Goal: Task Accomplishment & Management: Manage account settings

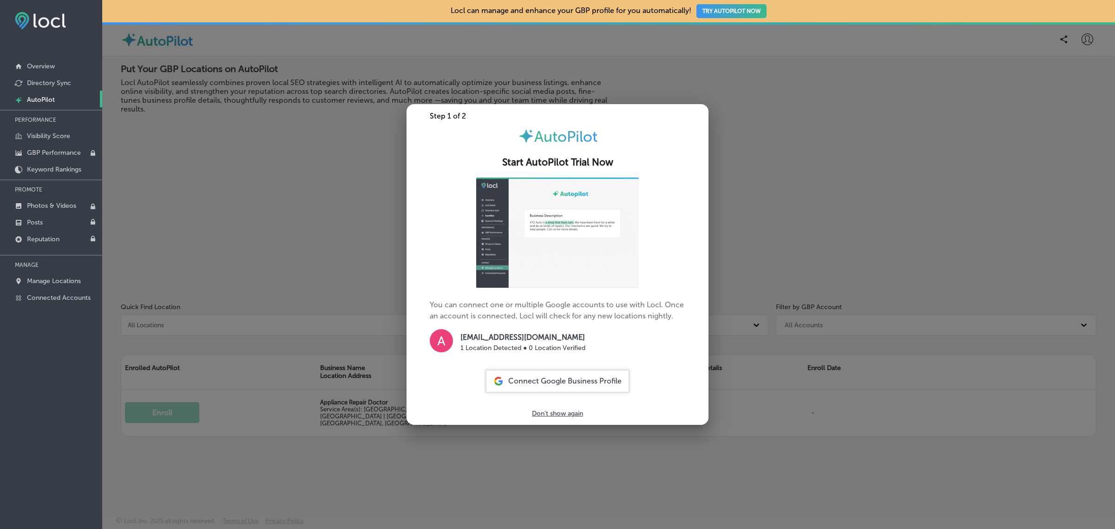
click at [343, 250] on div at bounding box center [557, 264] width 1115 height 529
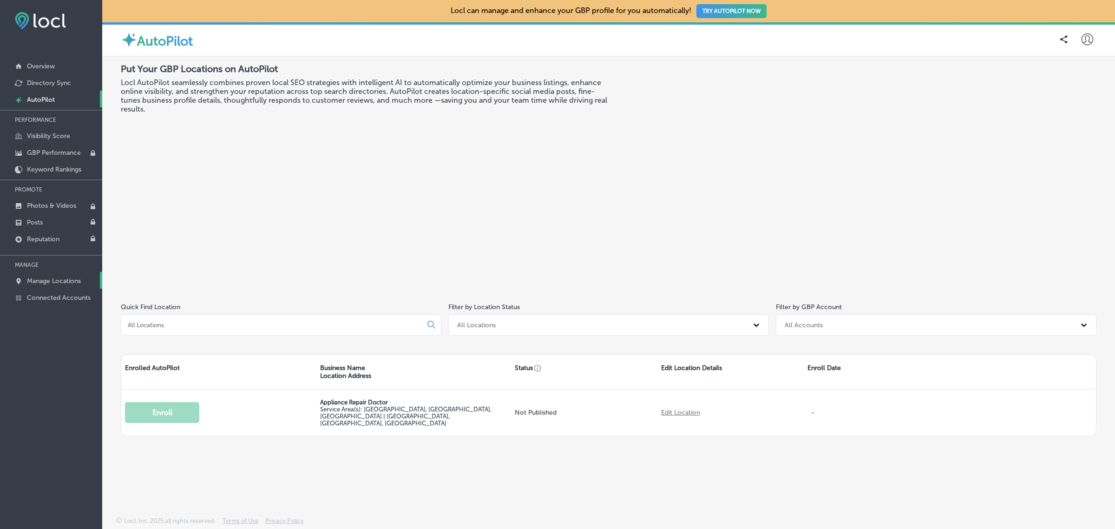
click at [59, 282] on p "Manage Locations" at bounding box center [54, 281] width 54 height 8
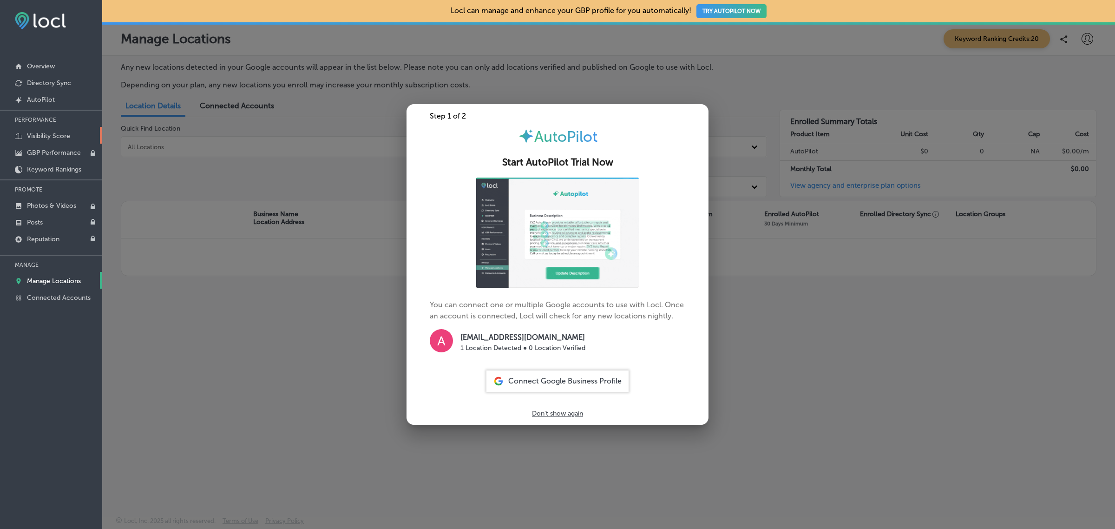
click at [64, 134] on p "Visibility Score" at bounding box center [48, 136] width 43 height 8
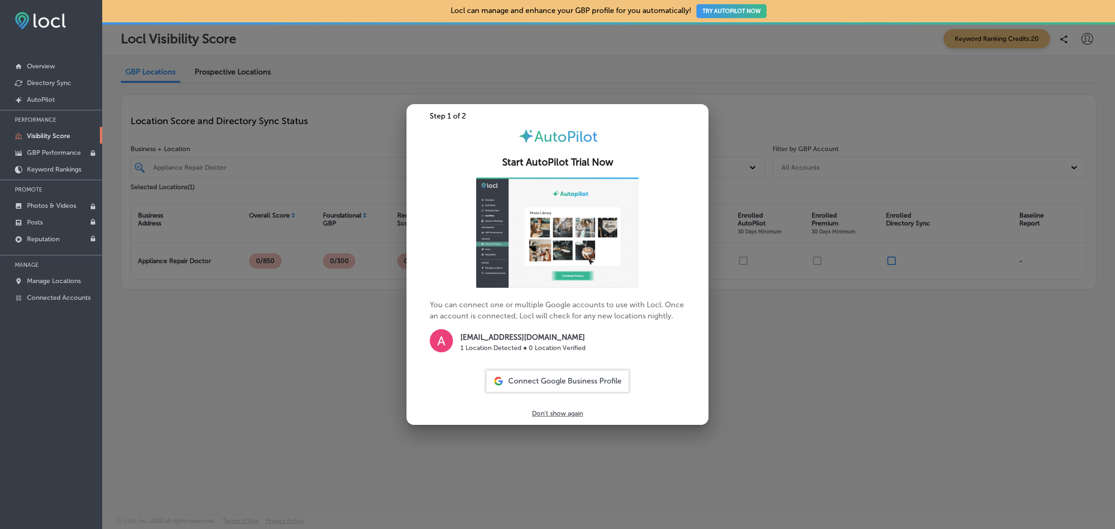
click at [254, 373] on div at bounding box center [557, 264] width 1115 height 529
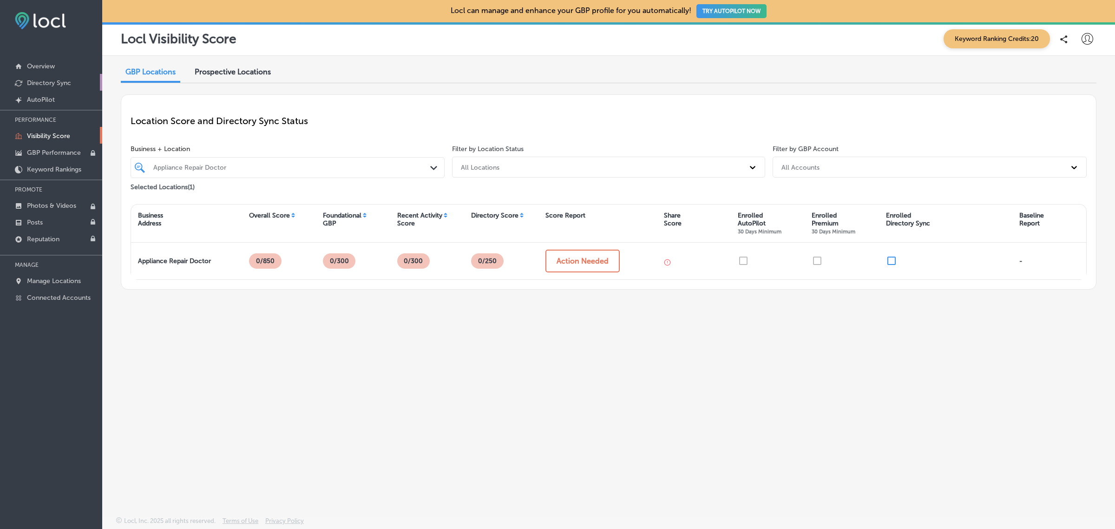
click at [60, 82] on p "Directory Sync" at bounding box center [49, 83] width 44 height 8
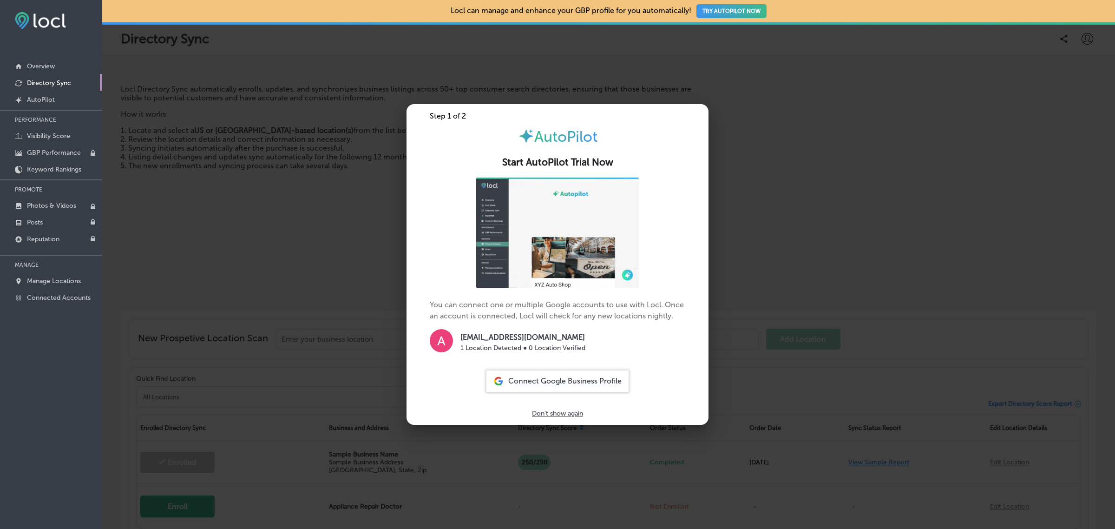
click at [255, 239] on div at bounding box center [557, 264] width 1115 height 529
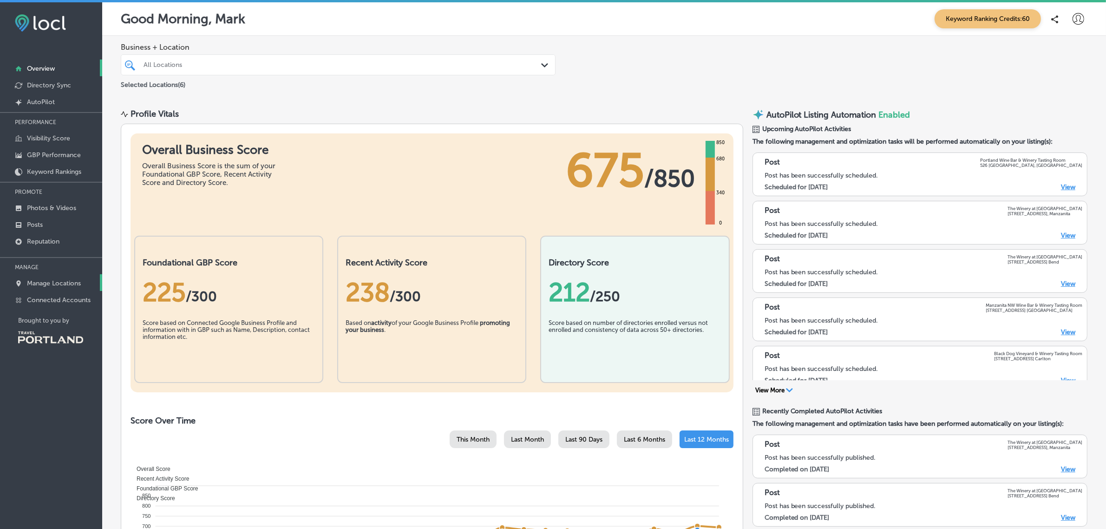
click at [61, 286] on p "Manage Locations" at bounding box center [54, 283] width 54 height 8
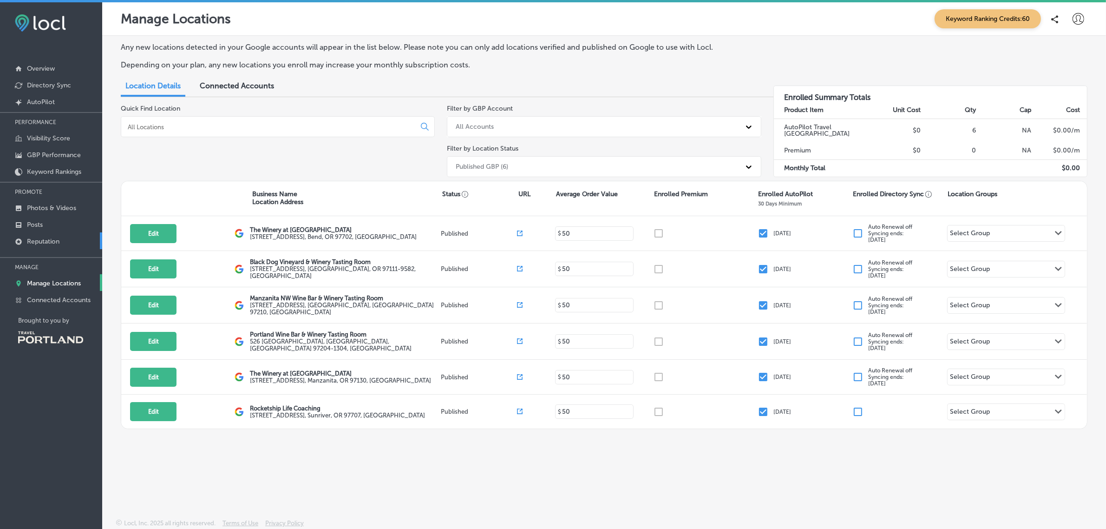
click at [52, 238] on link "Reputation" at bounding box center [51, 240] width 102 height 17
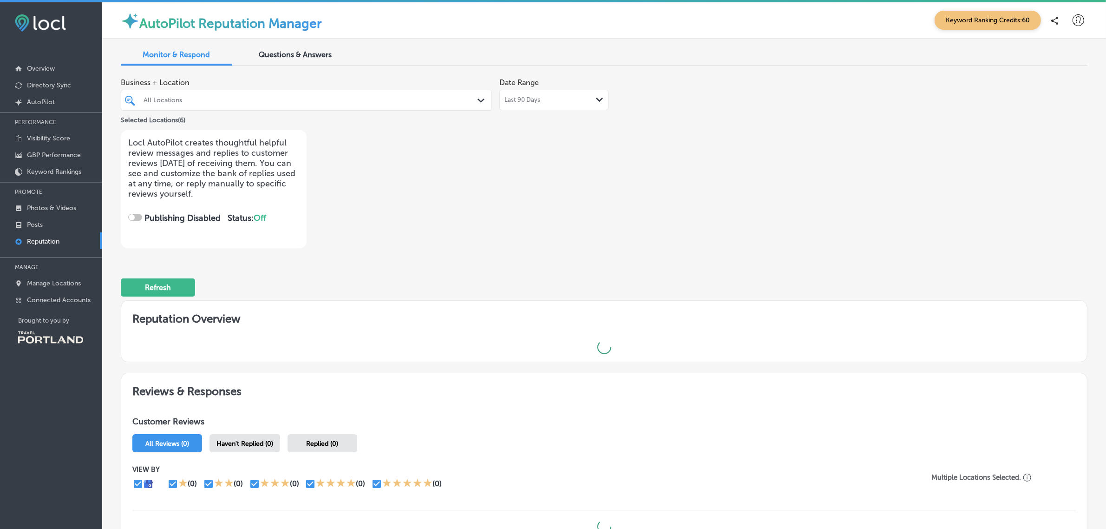
checkbox input "true"
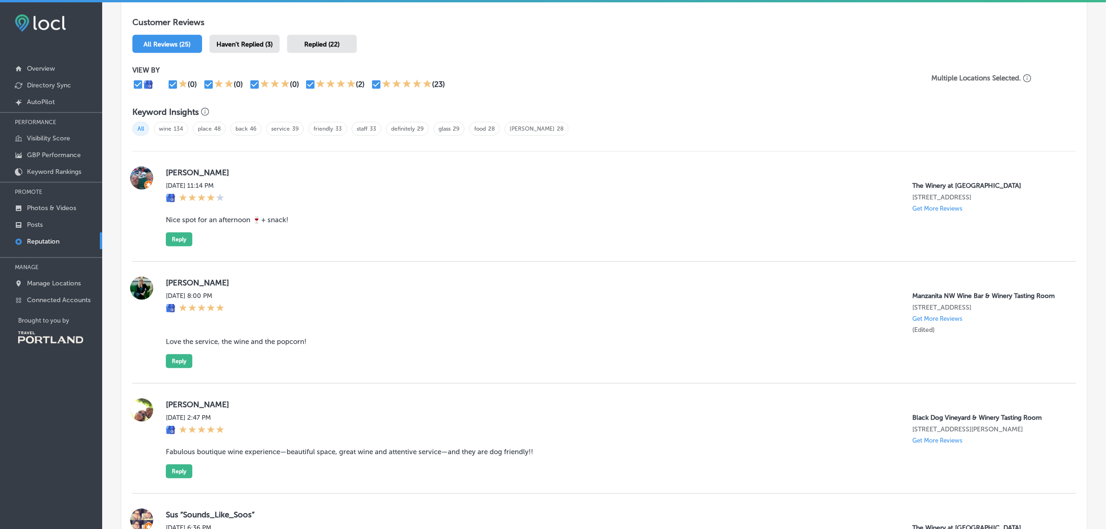
scroll to position [545, 0]
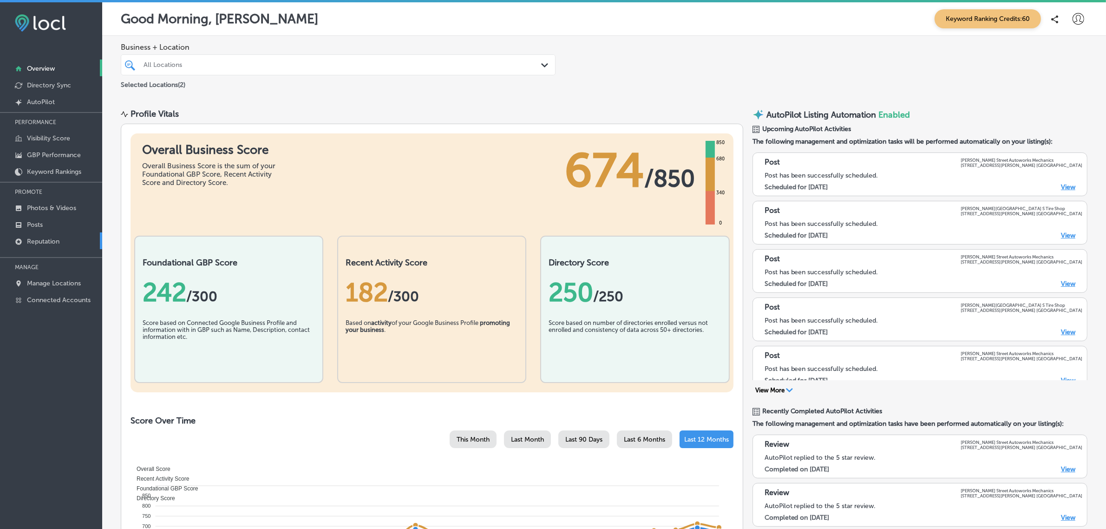
click at [58, 243] on p "Reputation" at bounding box center [43, 241] width 33 height 8
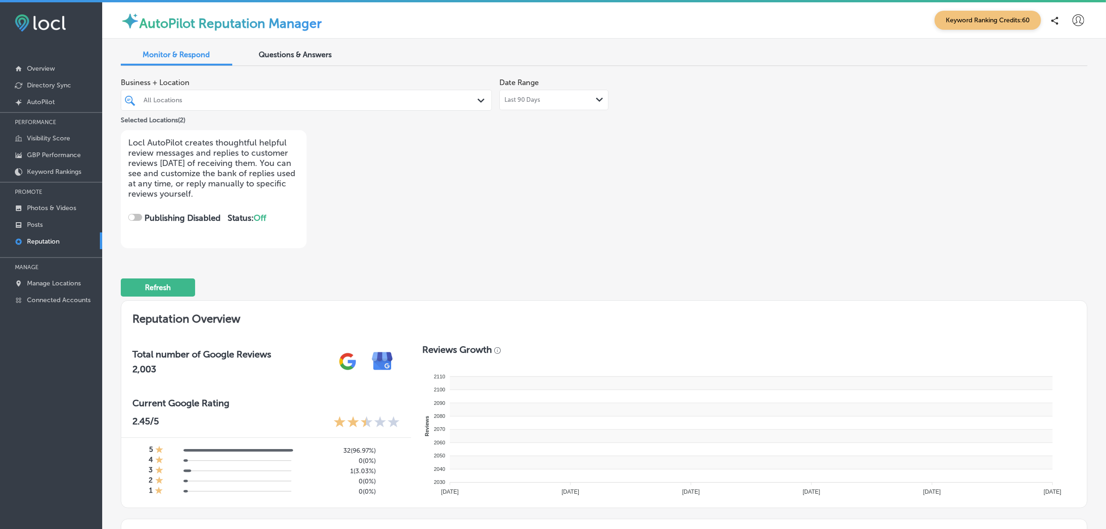
checkbox input "true"
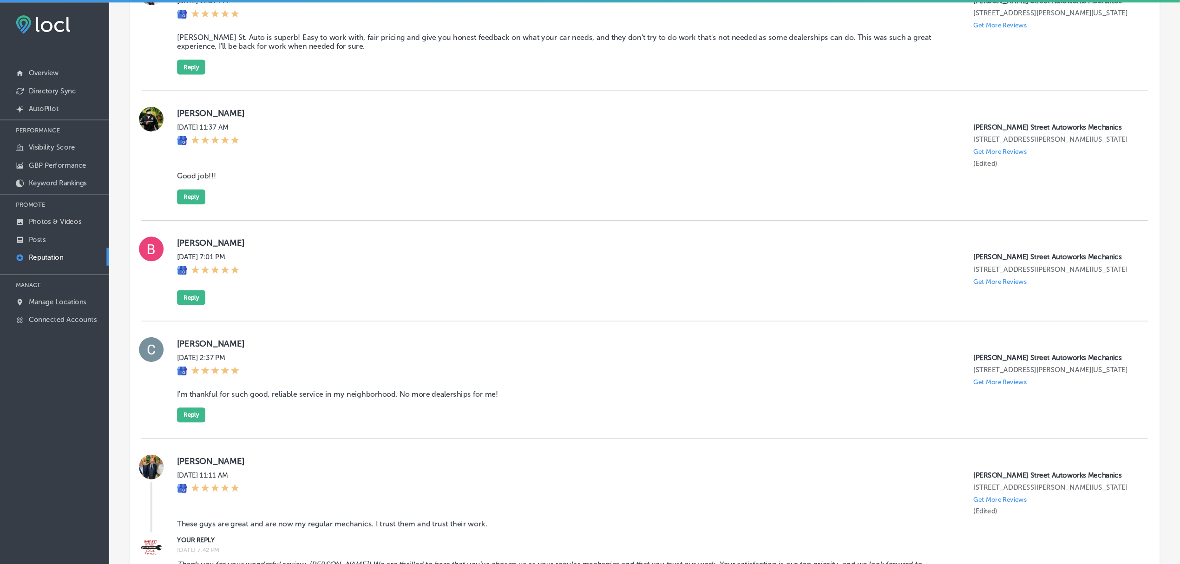
scroll to position [730, 0]
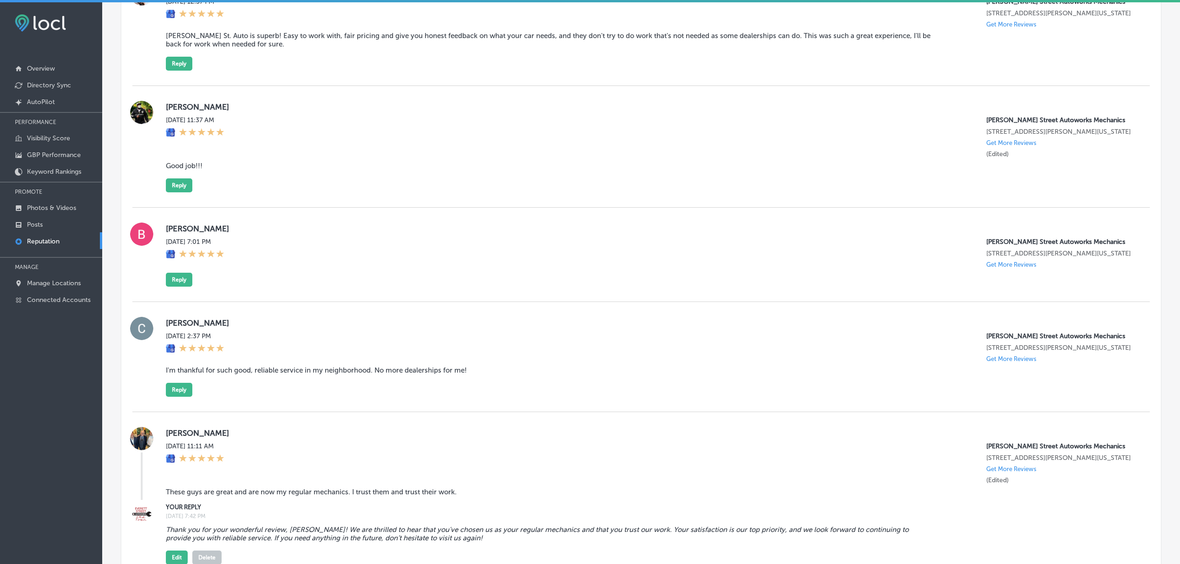
drag, startPoint x: 1114, startPoint y: 0, endPoint x: 132, endPoint y: 407, distance: 1063.1
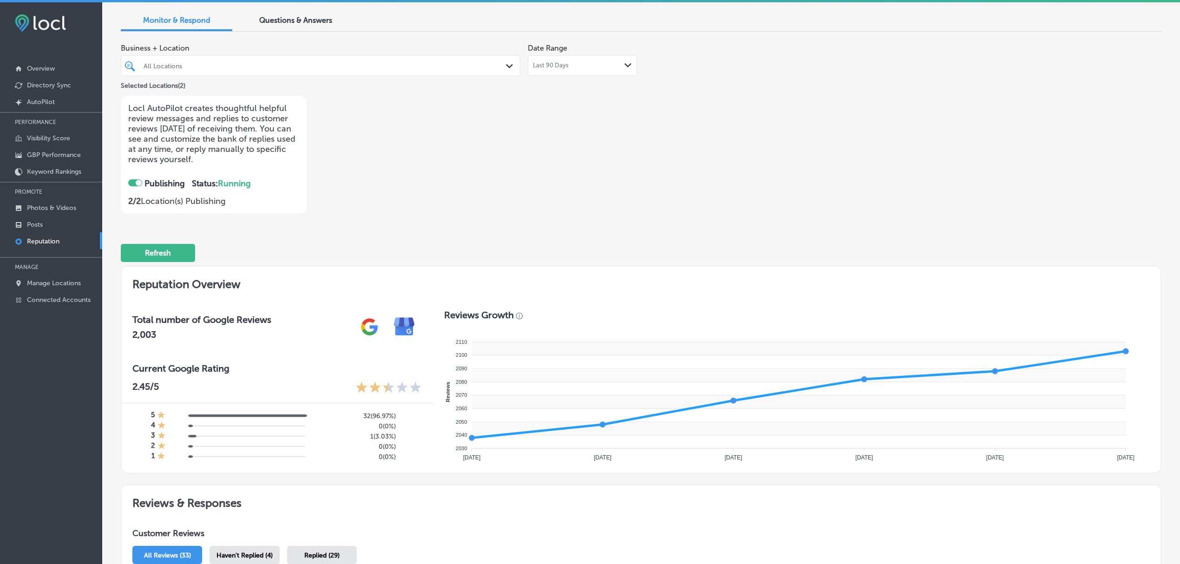
scroll to position [0, 0]
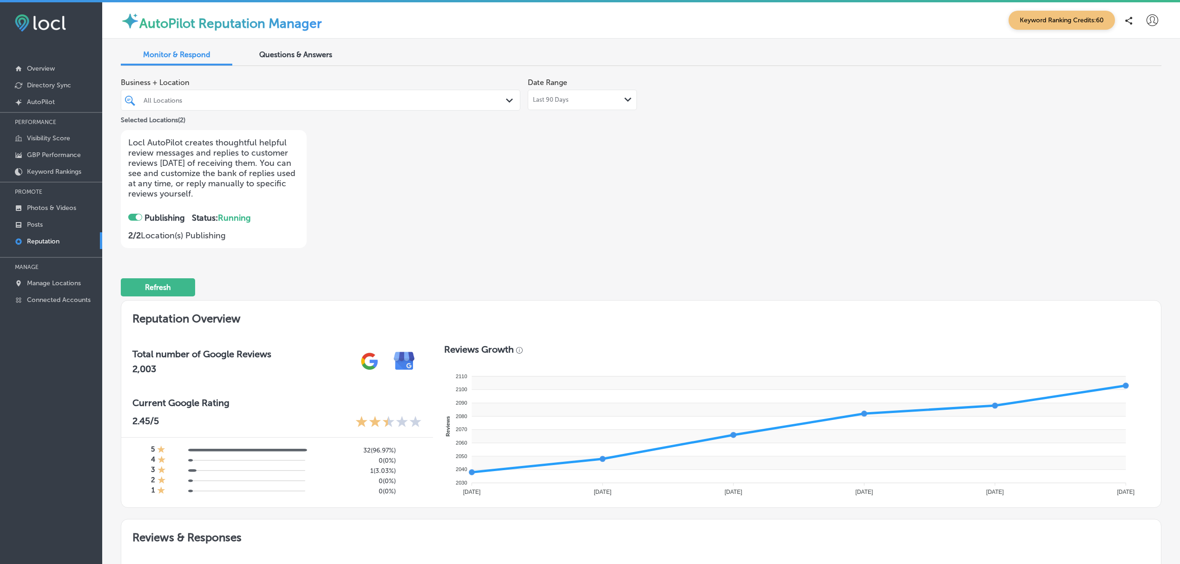
click at [1115, 23] on icon at bounding box center [1153, 20] width 12 height 12
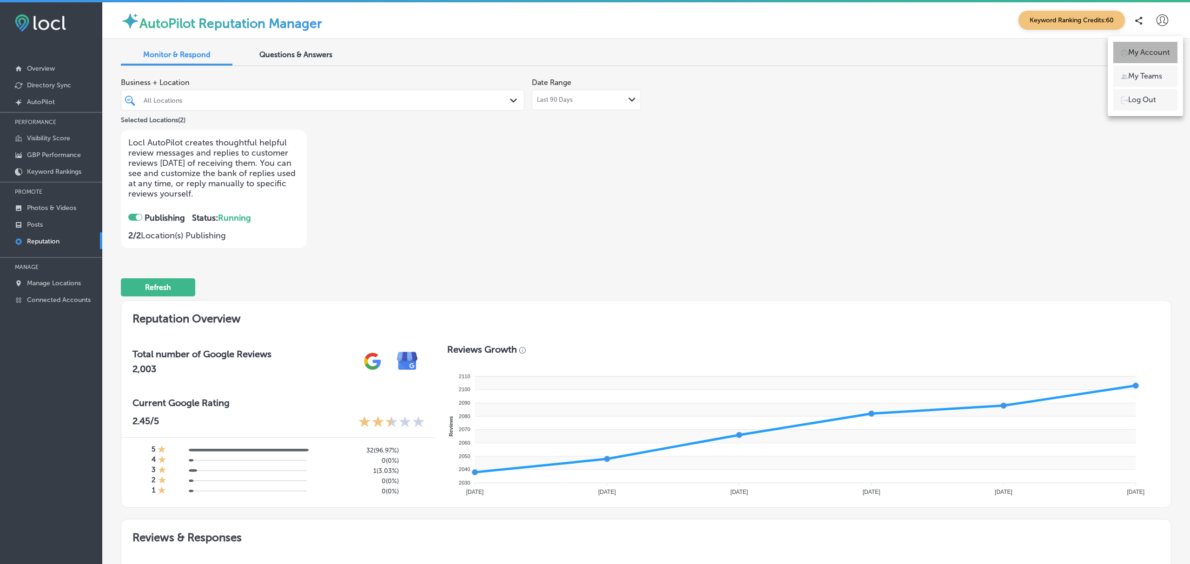
click at [1115, 49] on p "My Account" at bounding box center [1149, 52] width 42 height 11
select select "US"
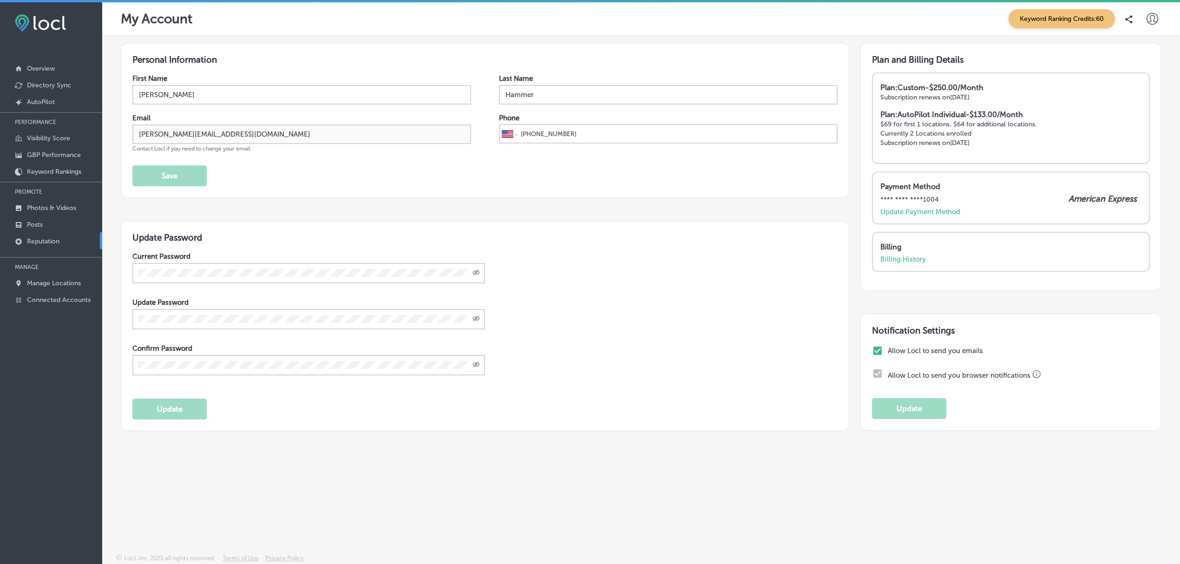
click at [50, 238] on p "Reputation" at bounding box center [43, 241] width 33 height 8
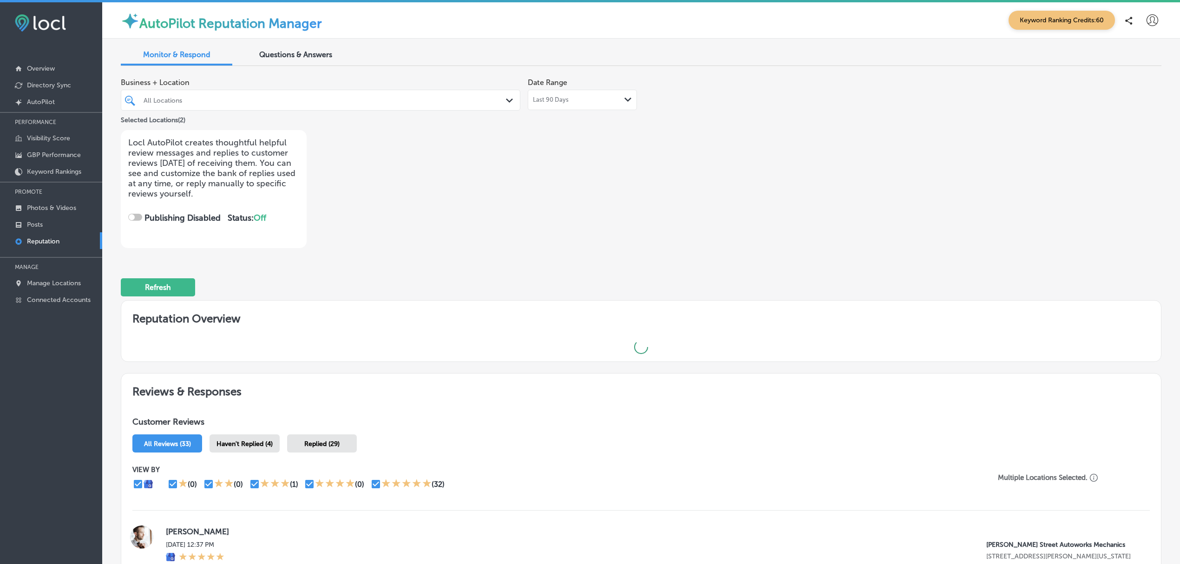
checkbox input "true"
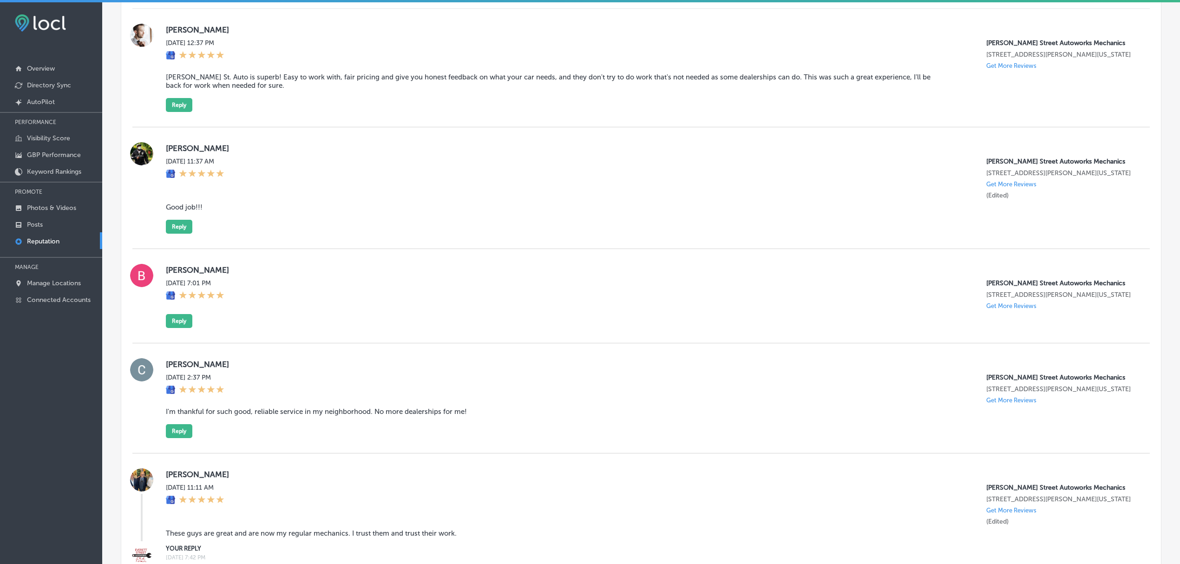
scroll to position [689, 0]
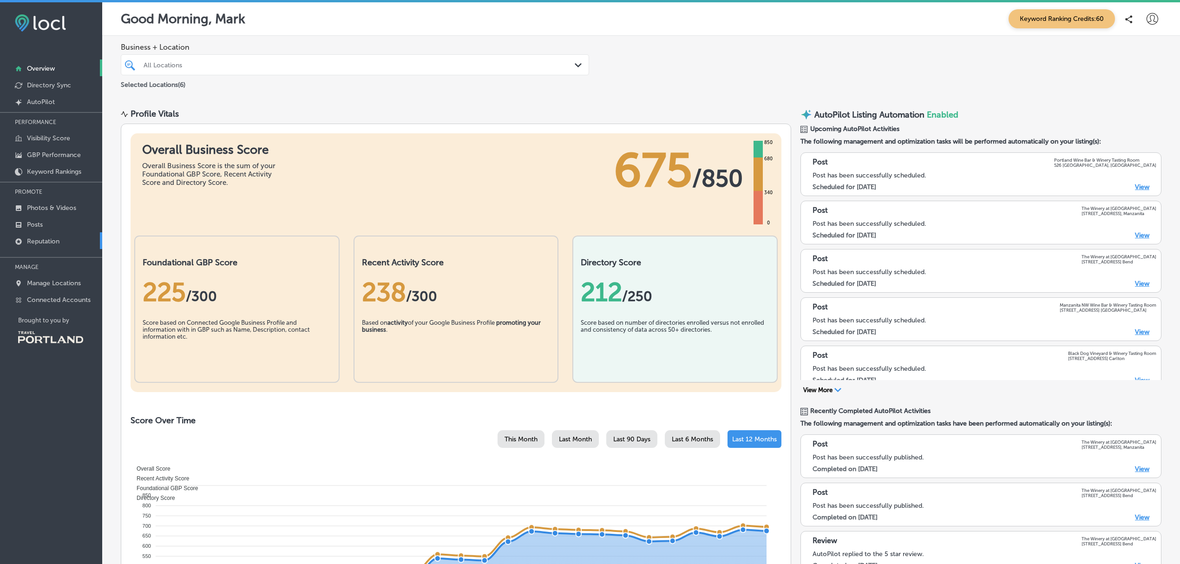
click at [54, 243] on p "Reputation" at bounding box center [43, 241] width 33 height 8
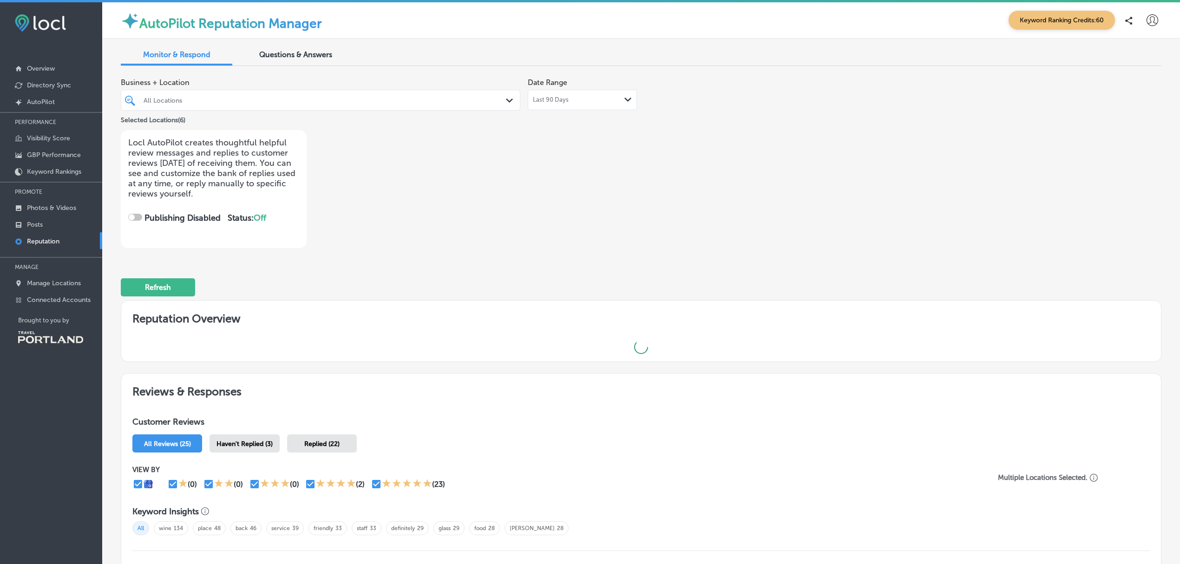
checkbox input "true"
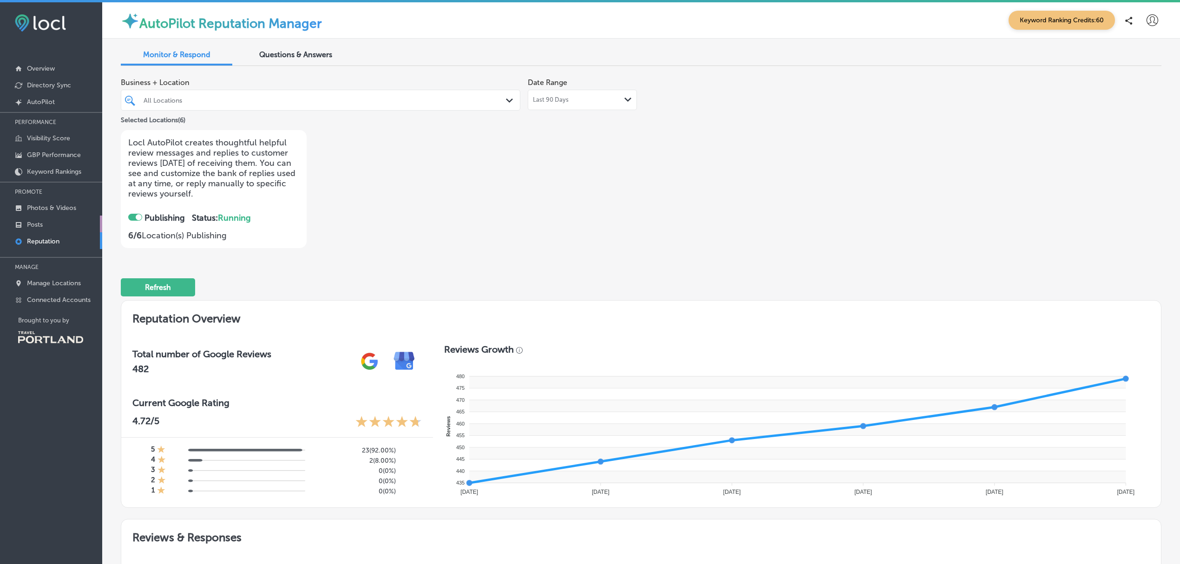
click at [58, 219] on link "Posts" at bounding box center [51, 224] width 102 height 17
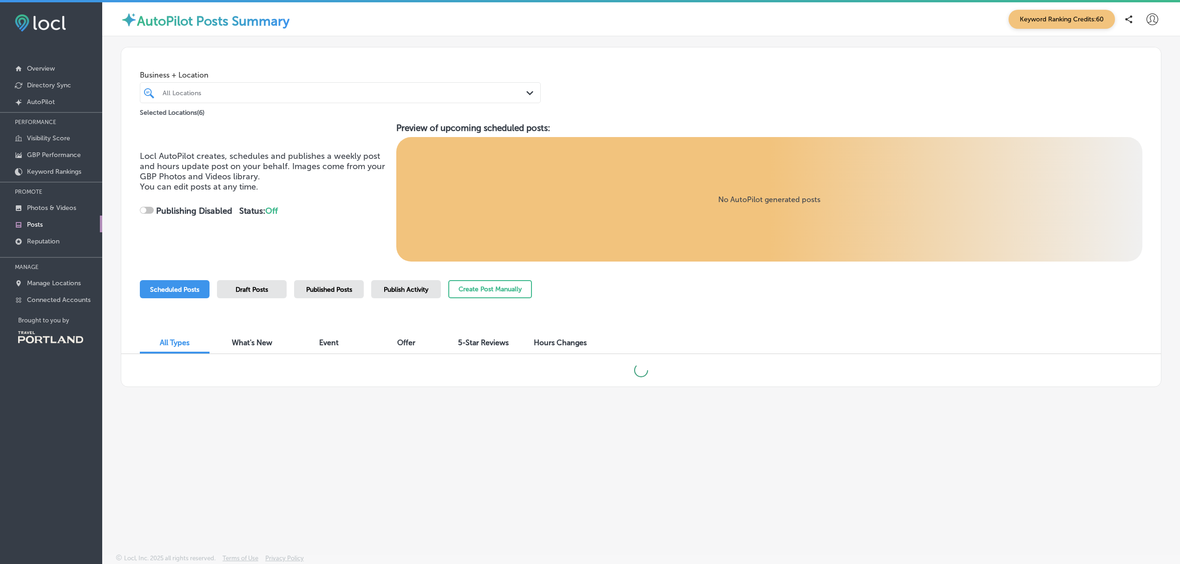
checkbox input "true"
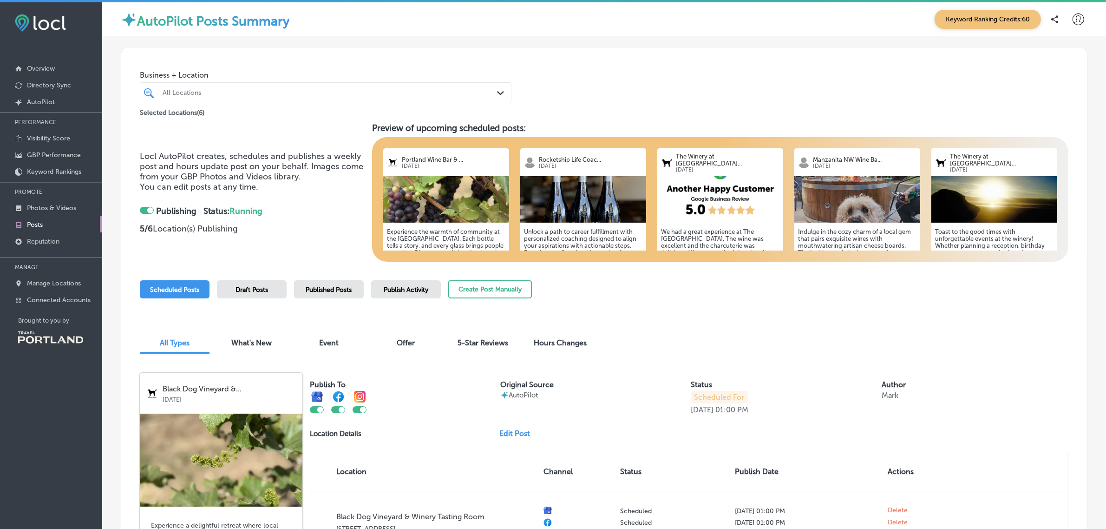
drag, startPoint x: 1036, startPoint y: 2, endPoint x: 785, endPoint y: 37, distance: 252.9
click at [40, 245] on p "Reputation" at bounding box center [43, 241] width 33 height 8
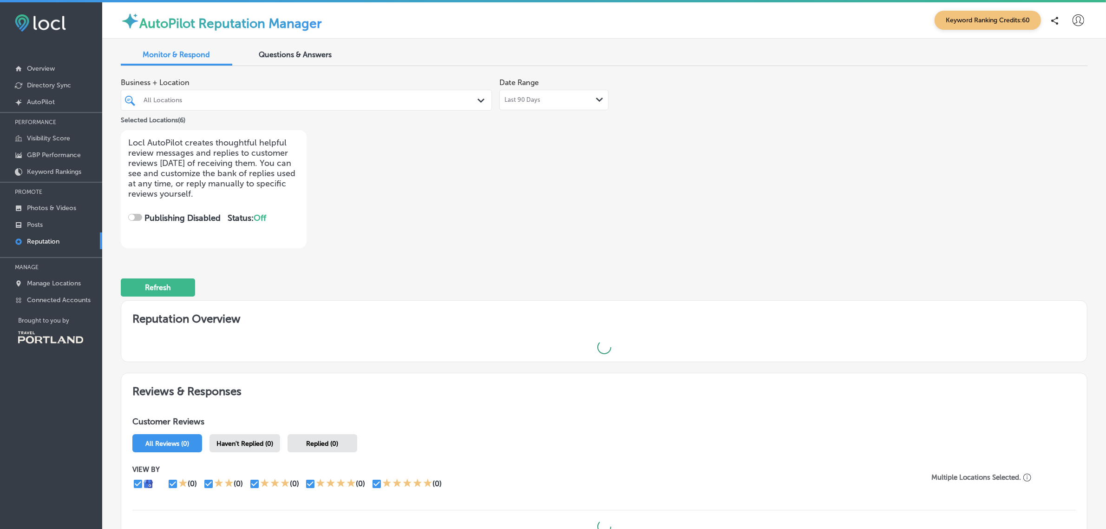
checkbox input "true"
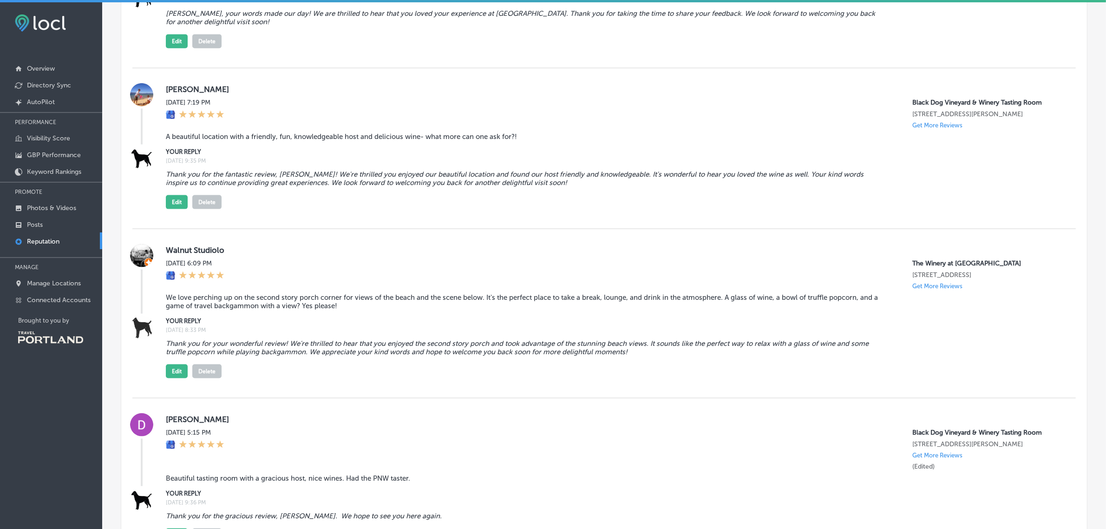
scroll to position [1538, 0]
click at [73, 207] on p "Photos & Videos" at bounding box center [51, 208] width 49 height 8
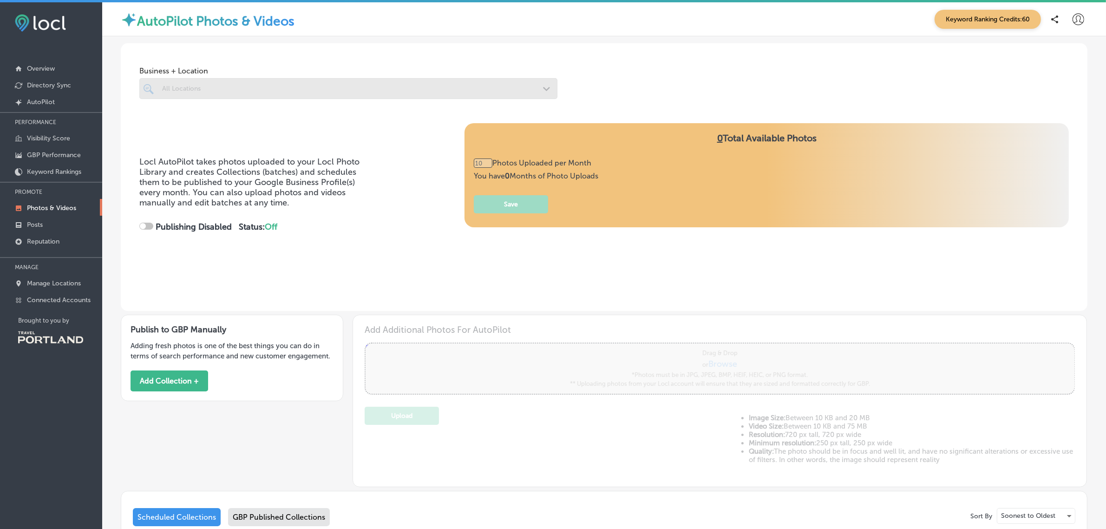
type input "0"
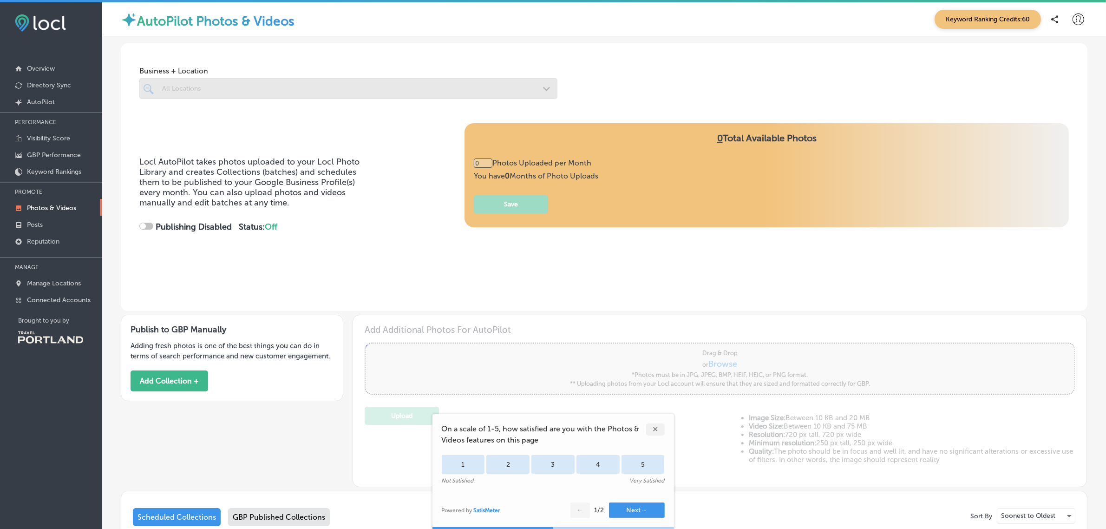
checkbox input "true"
type input "5"
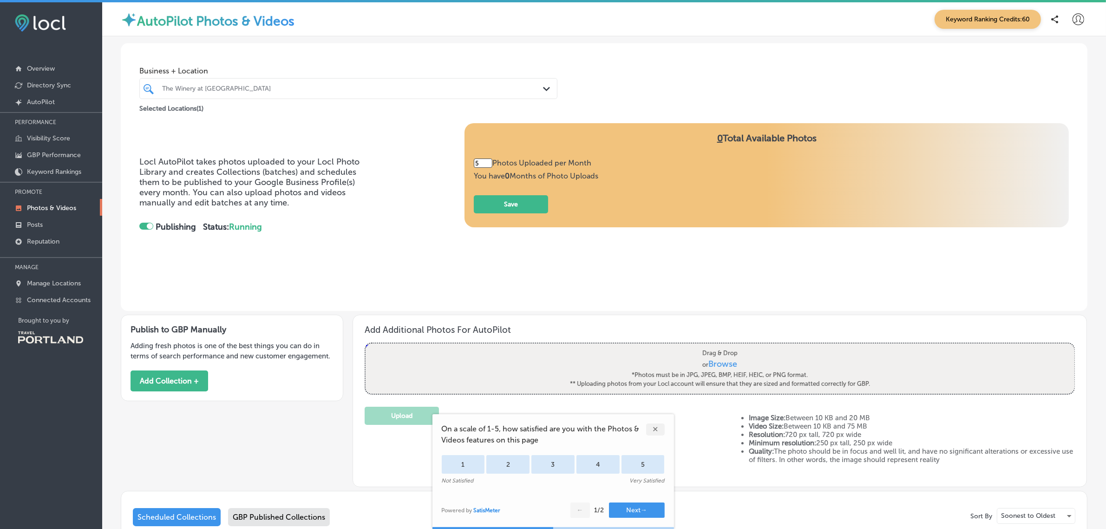
click at [655, 430] on div "✕" at bounding box center [655, 429] width 19 height 12
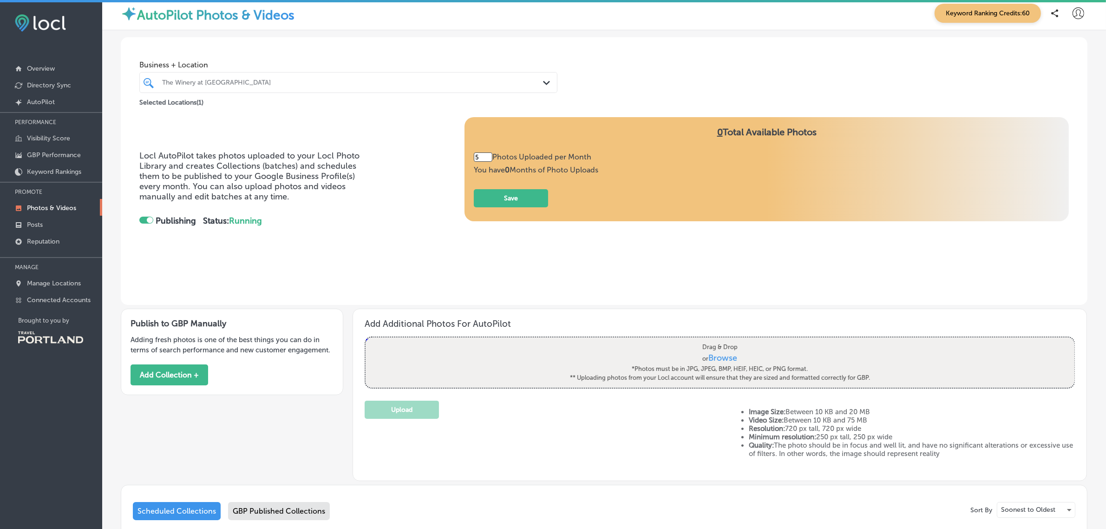
scroll to position [5, 0]
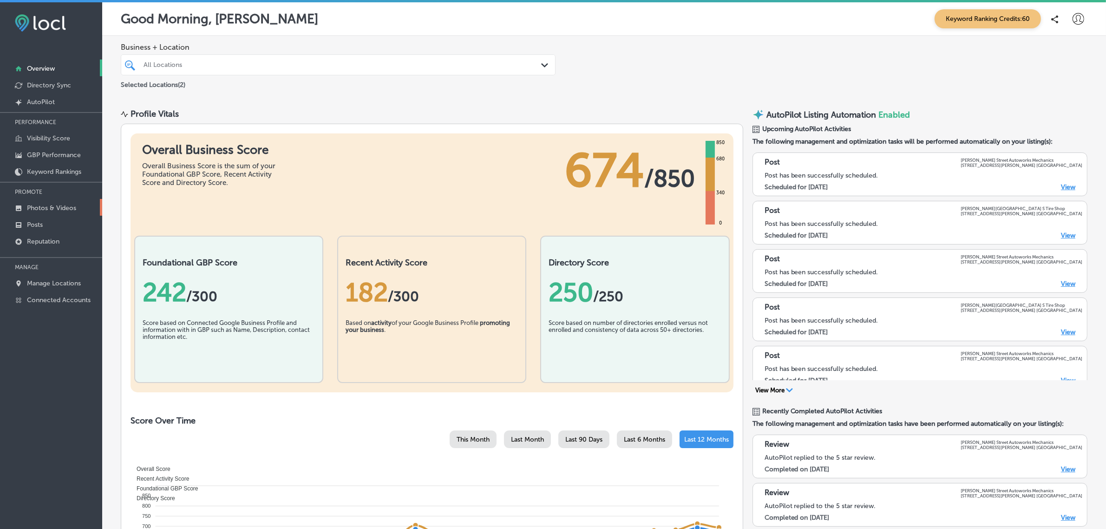
click at [68, 212] on p "Photos & Videos" at bounding box center [51, 208] width 49 height 8
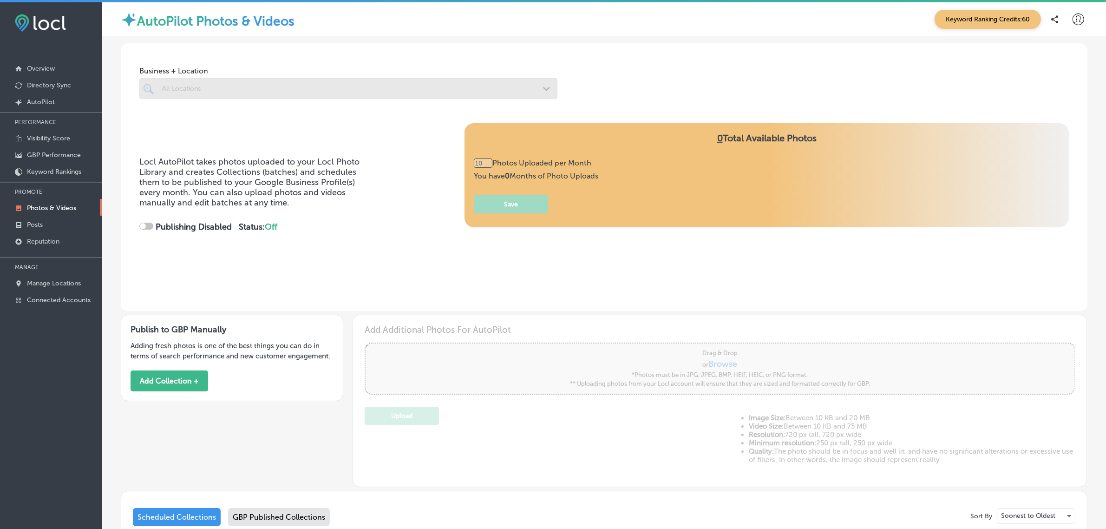
type input "0"
checkbox input "true"
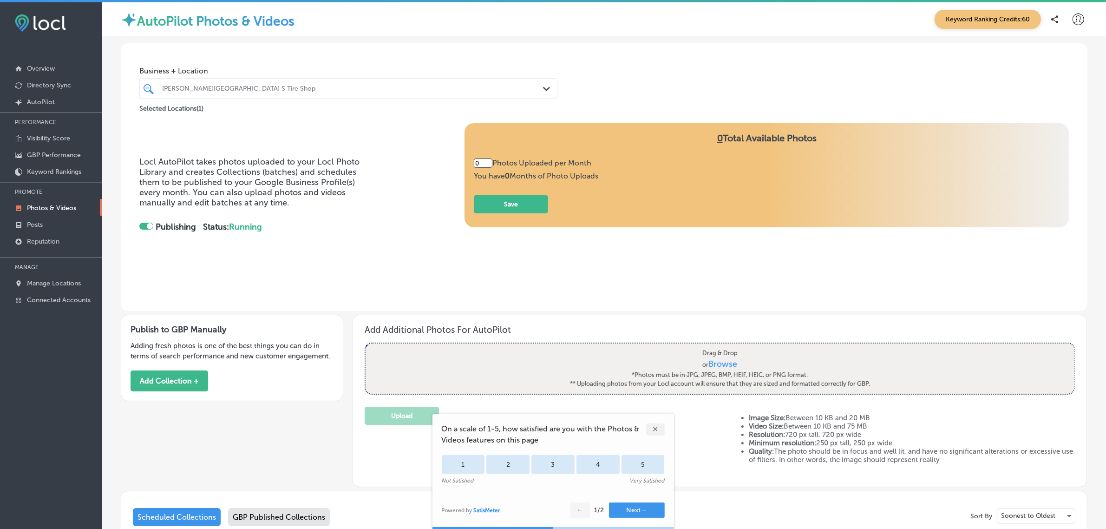
type input "5"
click at [656, 431] on div "✕" at bounding box center [655, 429] width 19 height 12
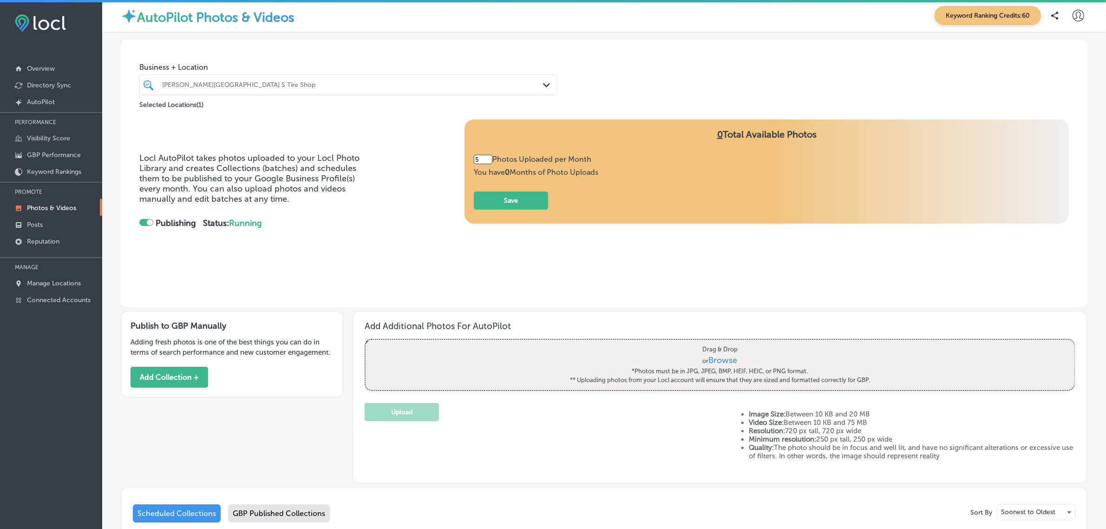
scroll to position [4, 0]
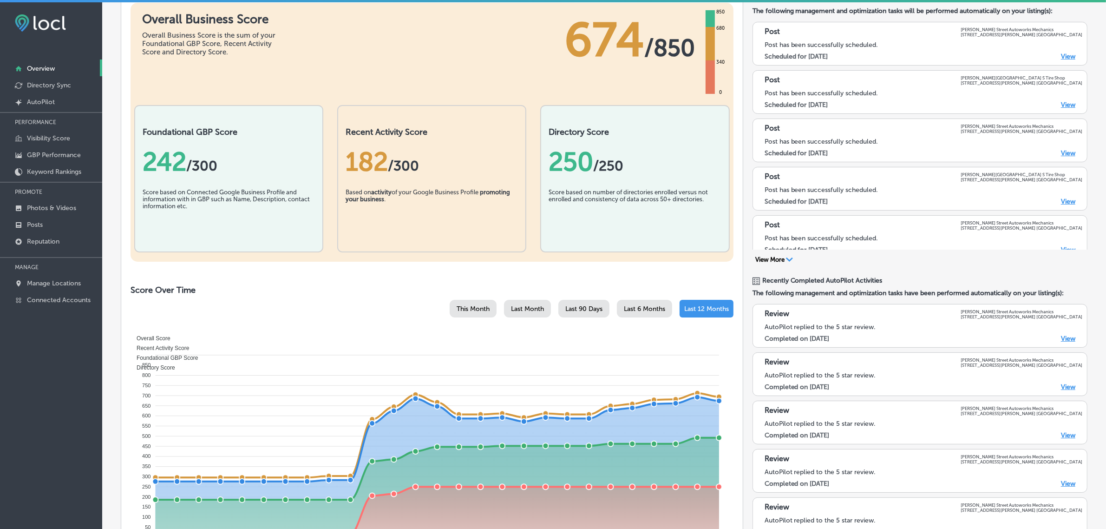
scroll to position [124, 0]
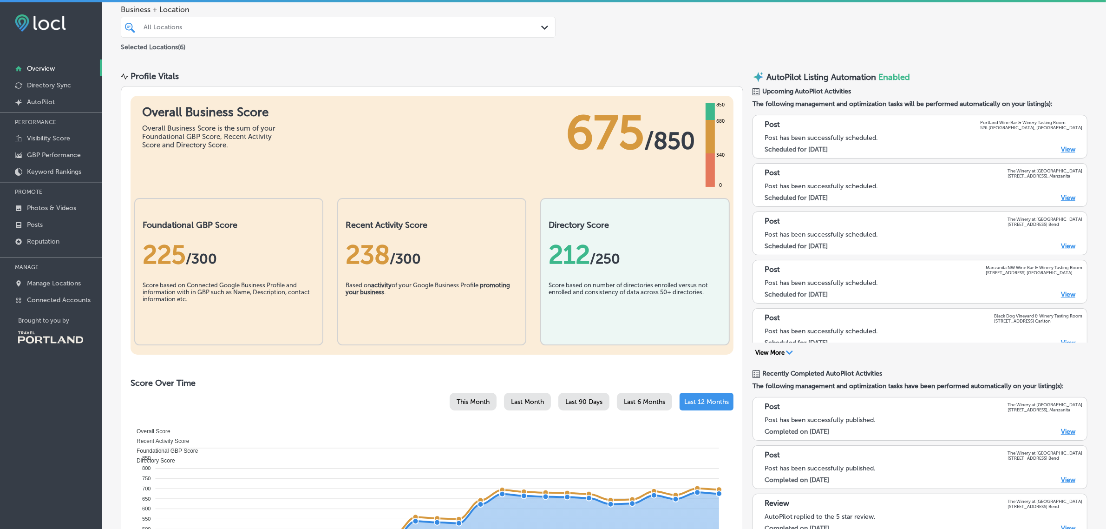
scroll to position [37, 0]
click at [60, 138] on p "Visibility Score" at bounding box center [48, 138] width 43 height 8
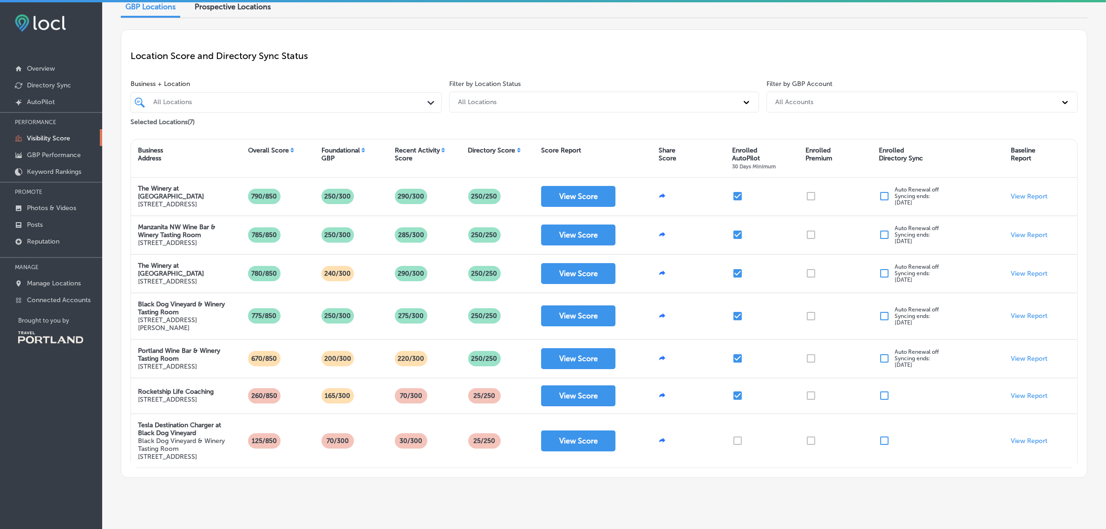
scroll to position [46, 0]
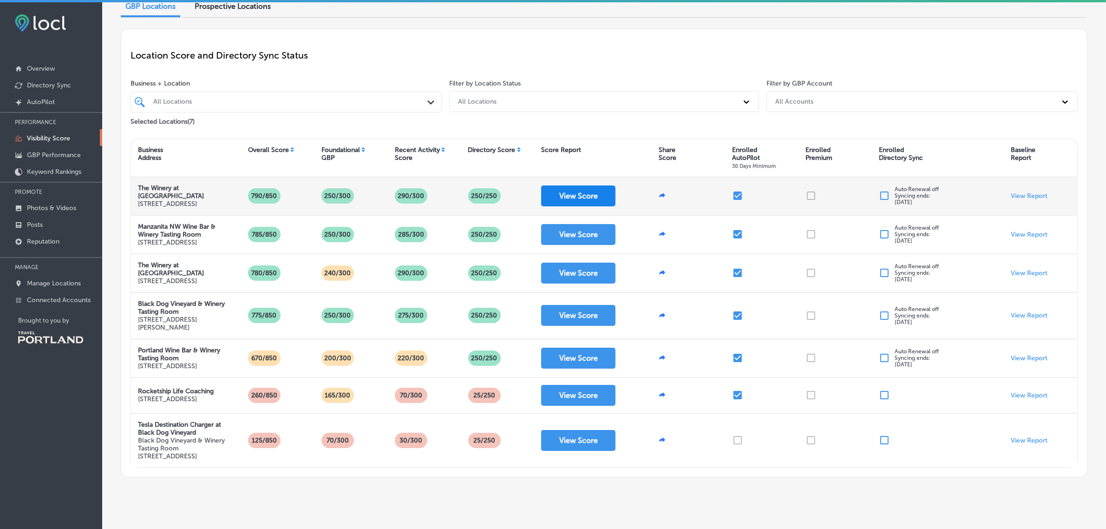
click at [572, 204] on button "View Score" at bounding box center [578, 195] width 74 height 21
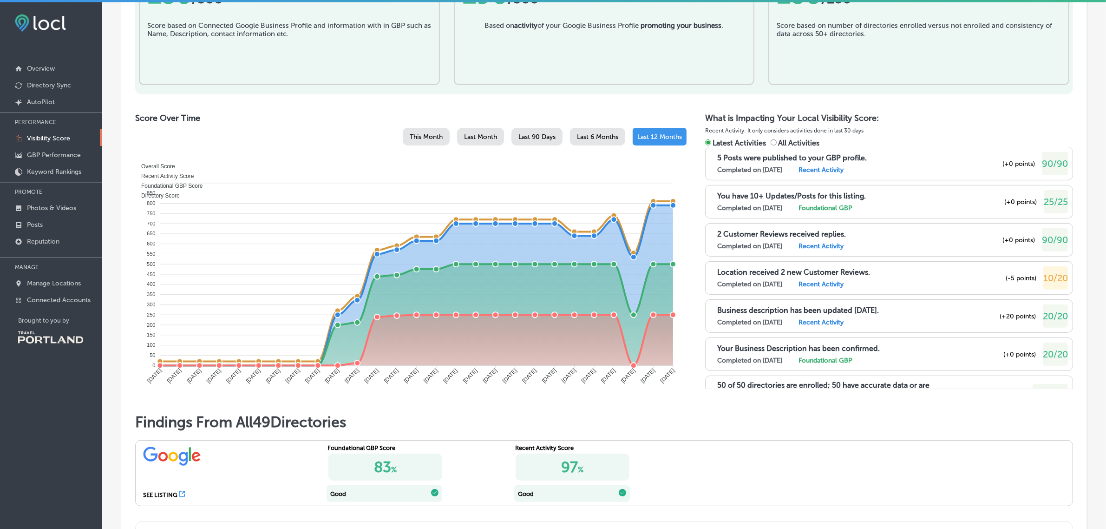
scroll to position [71, 0]
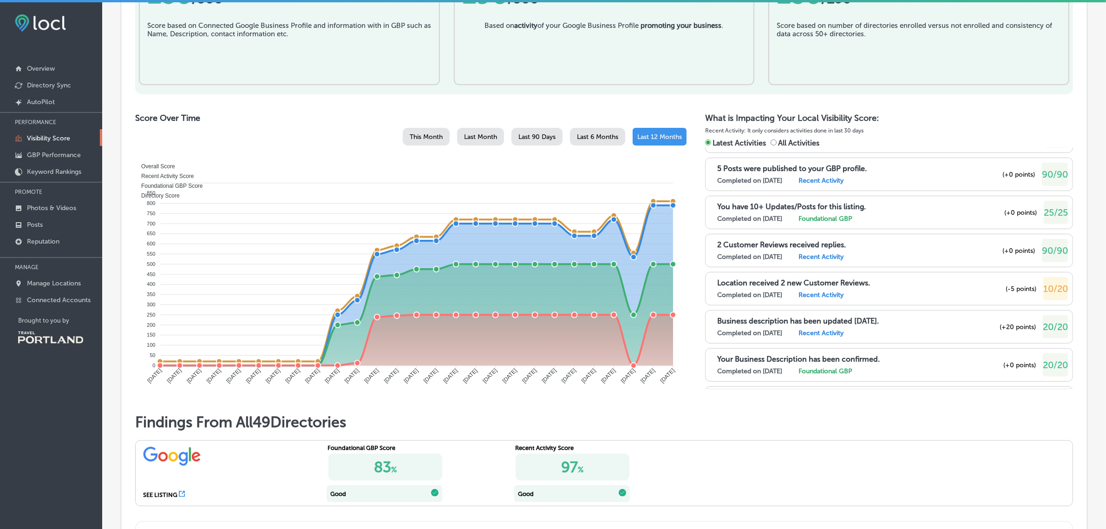
click at [806, 143] on span "All Activities" at bounding box center [798, 142] width 41 height 9
click at [777, 143] on input "All Activities" at bounding box center [774, 142] width 6 height 6
radio input "true"
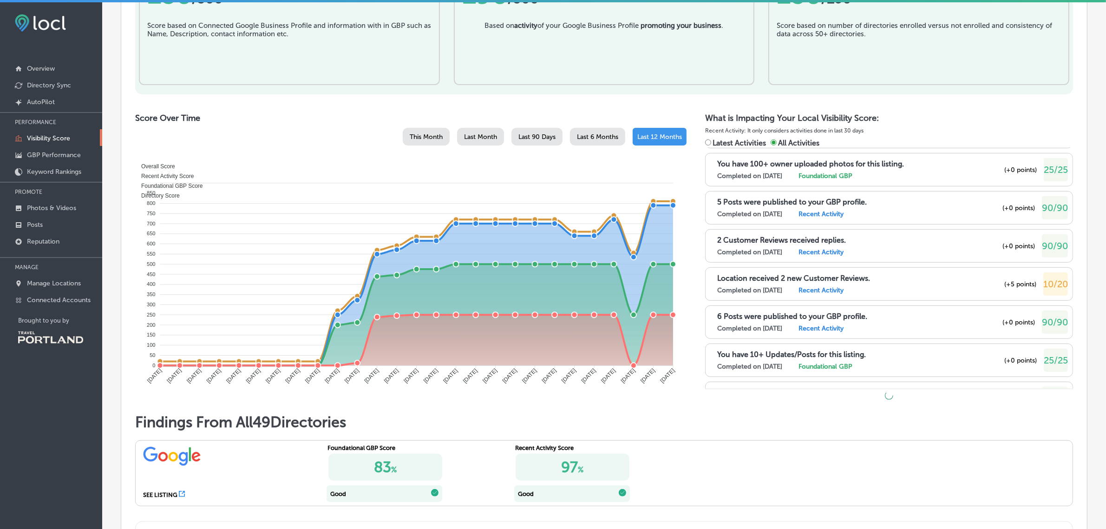
scroll to position [914, 0]
click at [73, 287] on p "Manage Locations" at bounding box center [54, 283] width 54 height 8
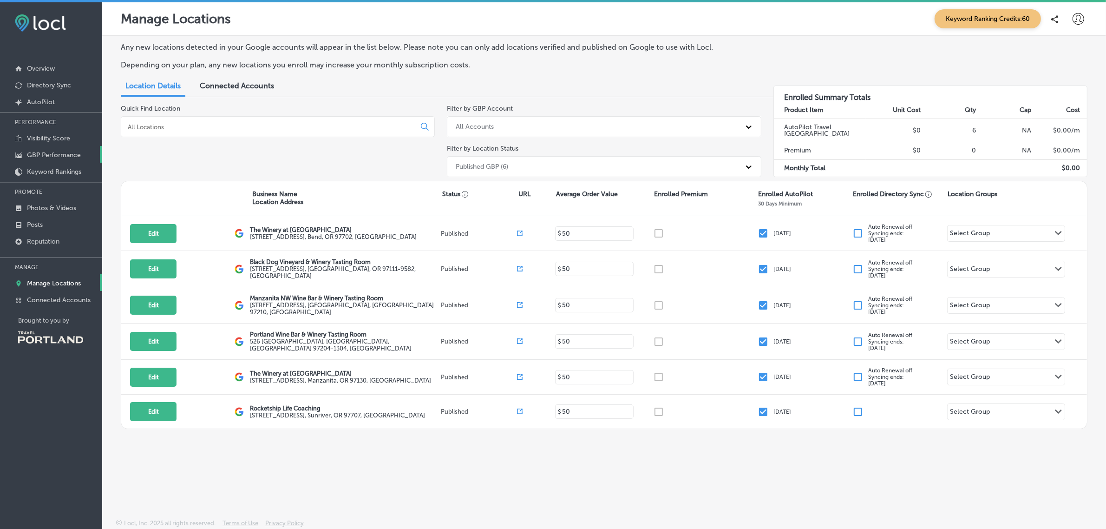
click at [45, 158] on p "GBP Performance" at bounding box center [54, 155] width 54 height 8
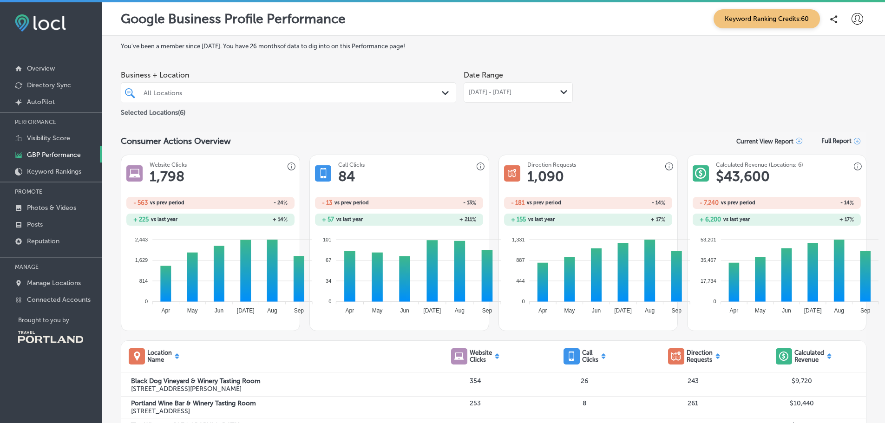
scroll to position [20, 0]
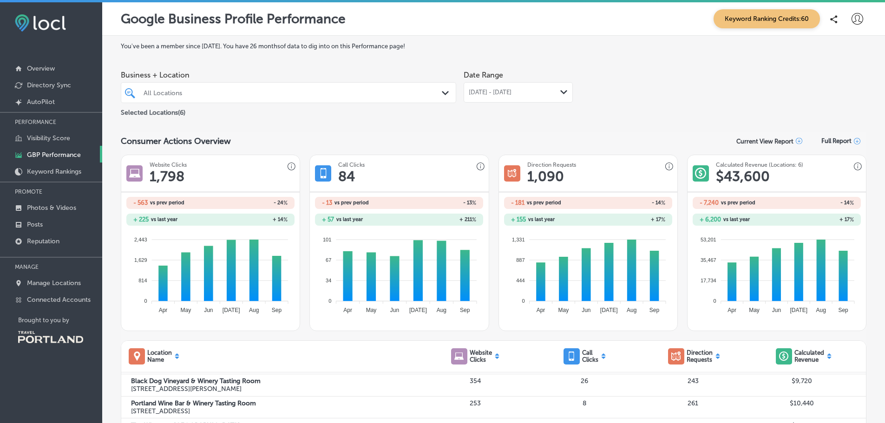
drag, startPoint x: 1105, startPoint y: 0, endPoint x: 617, endPoint y: 21, distance: 488.4
click at [617, 21] on div "Google Business Profile Performance Keyword Ranking Credits: 60" at bounding box center [494, 18] width 746 height 19
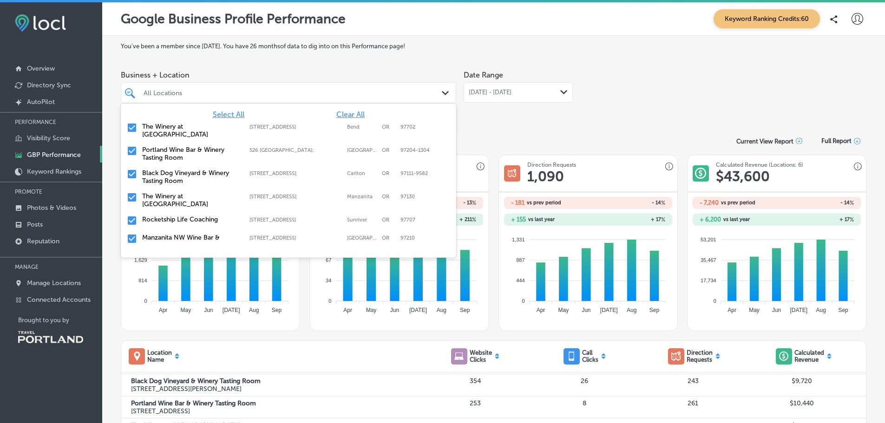
click at [443, 91] on icon "Path Created with Sketch." at bounding box center [445, 93] width 7 height 4
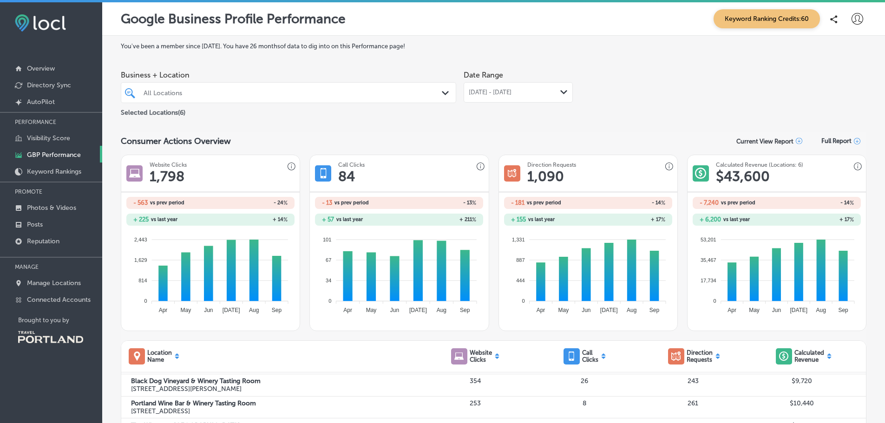
click at [490, 132] on div "Consumer Actions Overview Current View Report Full Report" at bounding box center [494, 141] width 746 height 18
click at [553, 87] on div "Sep 01, 2025 - Sep 30, 2025 Path Created with Sketch." at bounding box center [518, 92] width 109 height 20
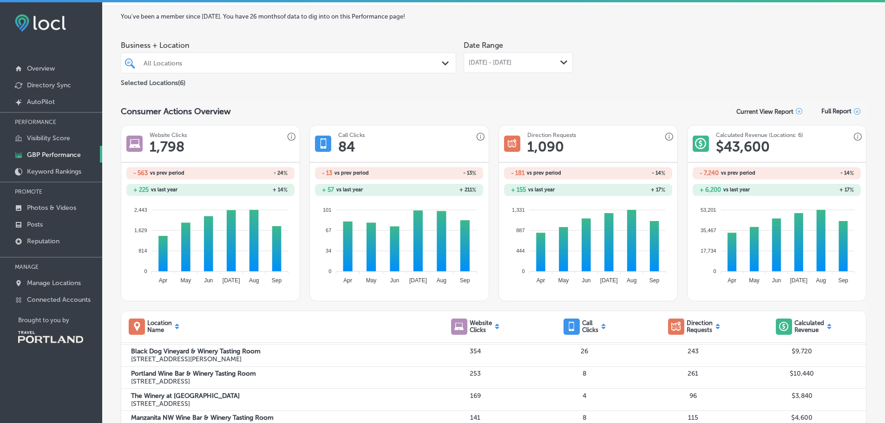
scroll to position [29, 0]
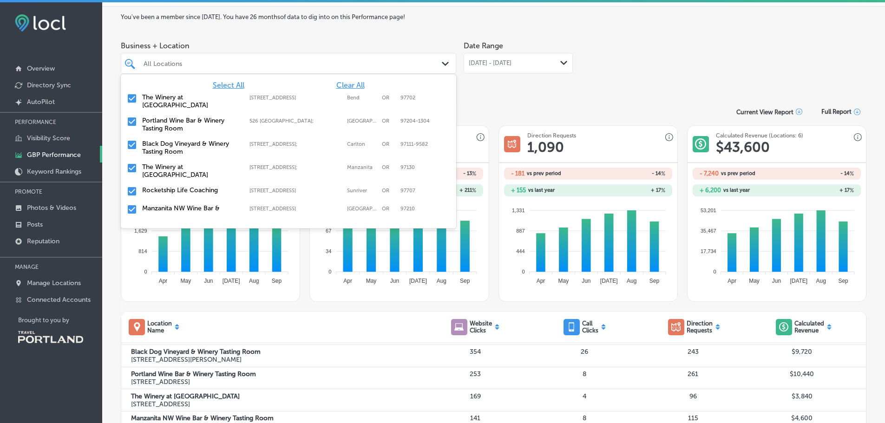
click at [443, 64] on icon "Path Created with Sketch." at bounding box center [445, 64] width 7 height 4
click at [357, 83] on span "Clear All" at bounding box center [350, 85] width 28 height 9
click at [135, 96] on input "checkbox" at bounding box center [131, 98] width 11 height 11
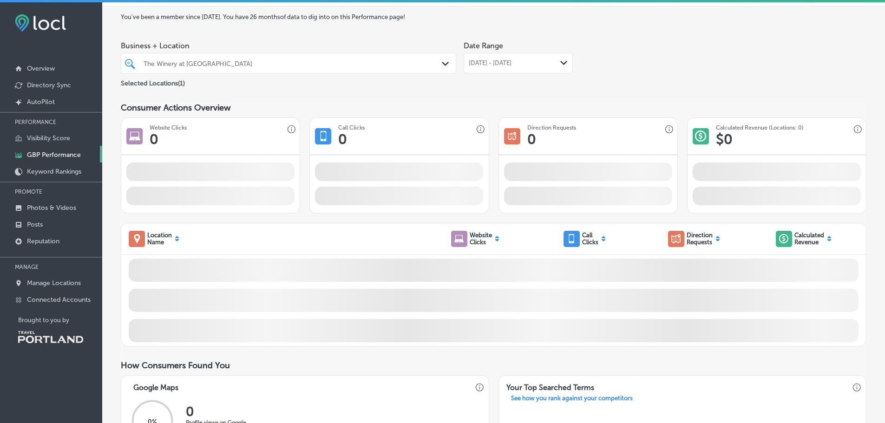
scroll to position [0, 0]
click at [525, 89] on div "You've been a member since February, 2025 . You have 26 months of data to dig i…" at bounding box center [494, 379] width 746 height 732
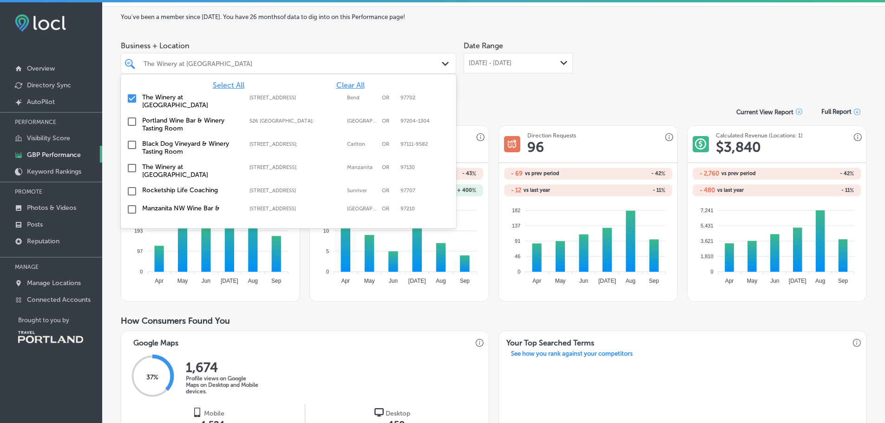
click at [442, 66] on div "Path Created with Sketch." at bounding box center [447, 64] width 10 height 10
click at [221, 87] on span "Select All" at bounding box center [229, 85] width 32 height 9
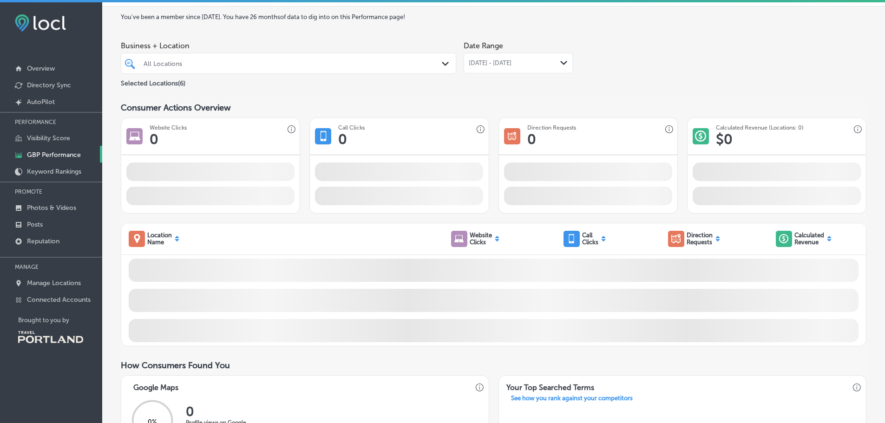
click at [460, 100] on div "You've been a member since February, 2025 . You have 26 months of data to dig i…" at bounding box center [494, 379] width 746 height 732
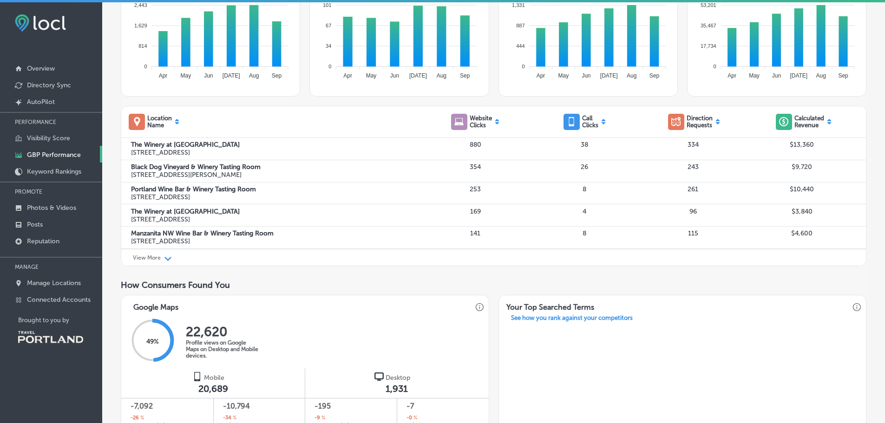
scroll to position [229, 0]
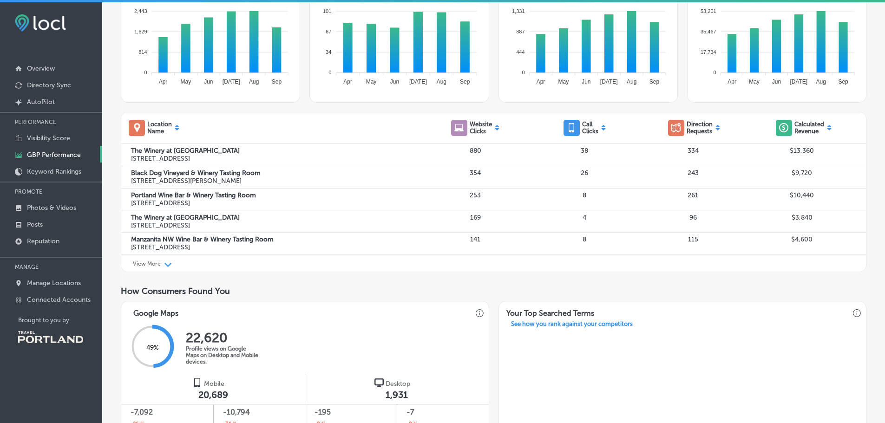
click at [149, 266] on p "View More" at bounding box center [147, 264] width 28 height 7
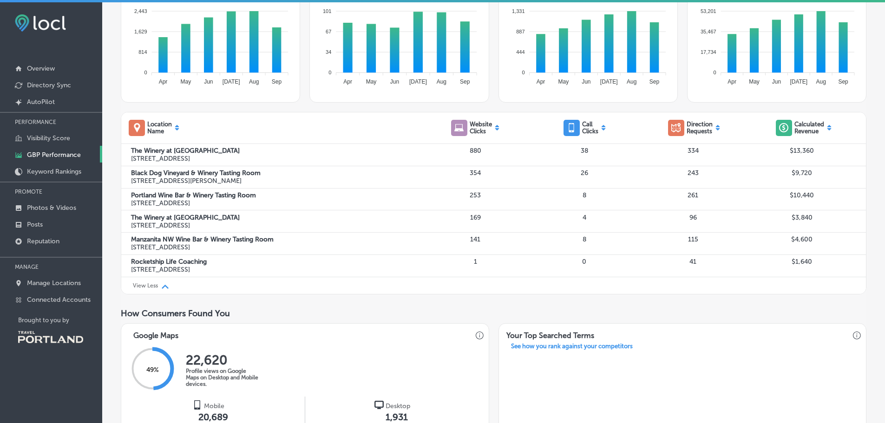
click at [495, 131] on div at bounding box center [497, 128] width 6 height 9
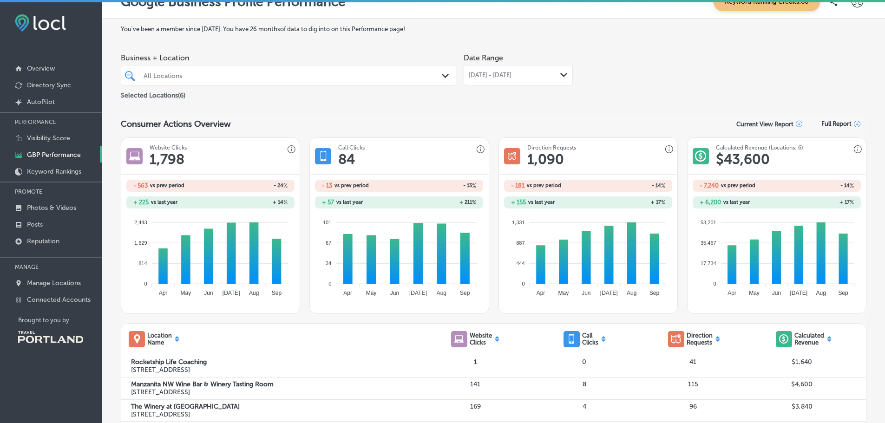
scroll to position [0, 0]
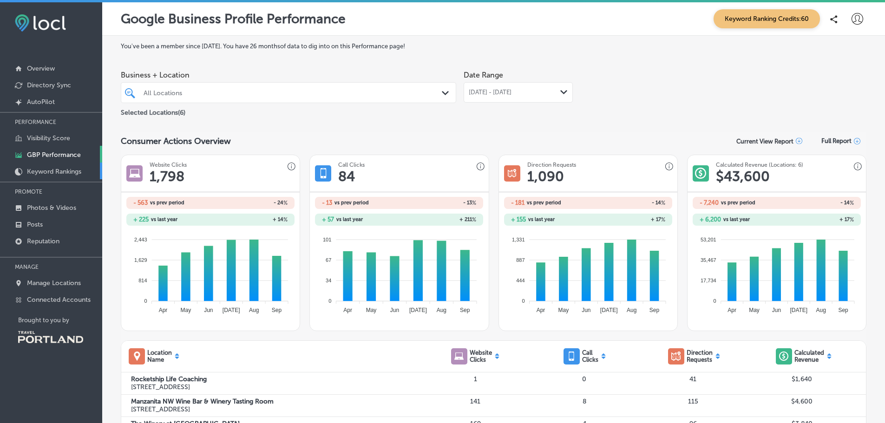
click at [62, 171] on p "Keyword Rankings" at bounding box center [54, 172] width 54 height 8
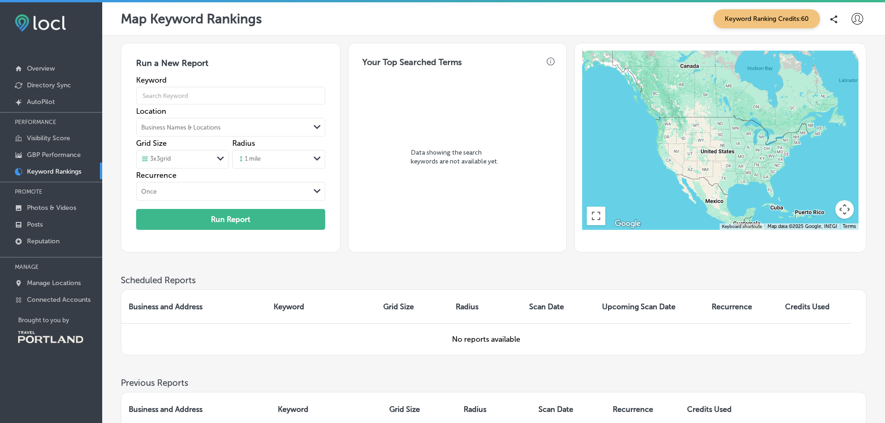
scroll to position [0, 0]
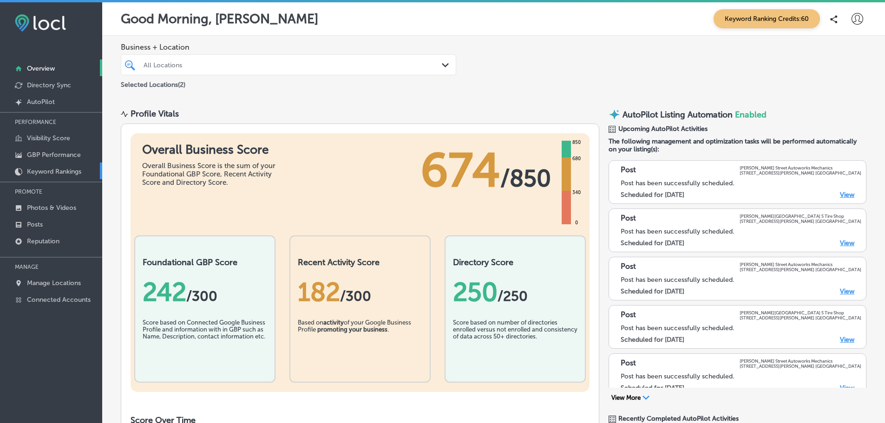
click at [41, 174] on p "Keyword Rankings" at bounding box center [54, 172] width 54 height 8
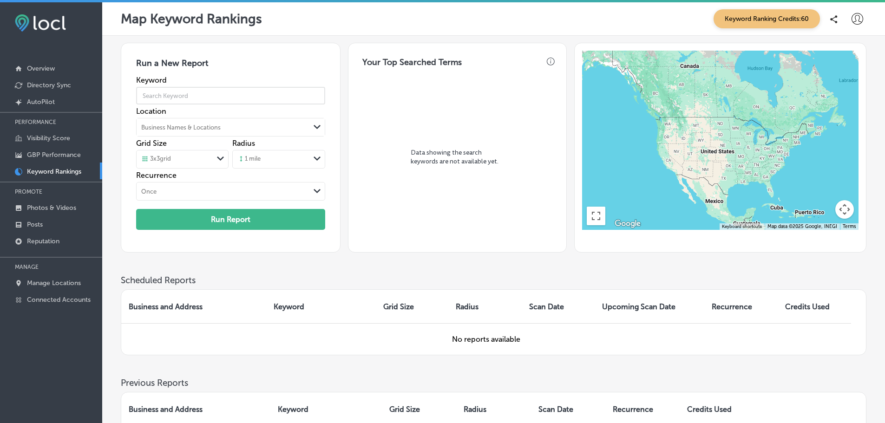
click at [195, 95] on input "text" at bounding box center [230, 96] width 189 height 26
click at [215, 92] on input "text" at bounding box center [230, 96] width 189 height 26
click at [370, 143] on div "Data showing the search keywords are not available yet." at bounding box center [457, 160] width 205 height 177
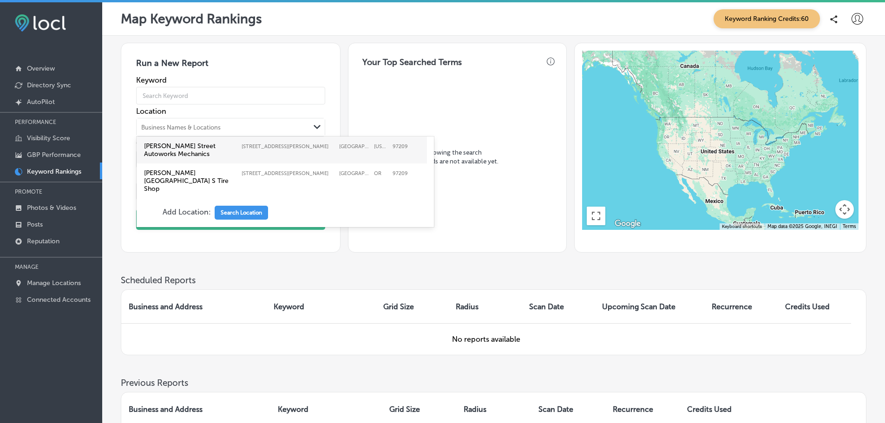
click at [315, 127] on polygon at bounding box center [317, 127] width 7 height 4
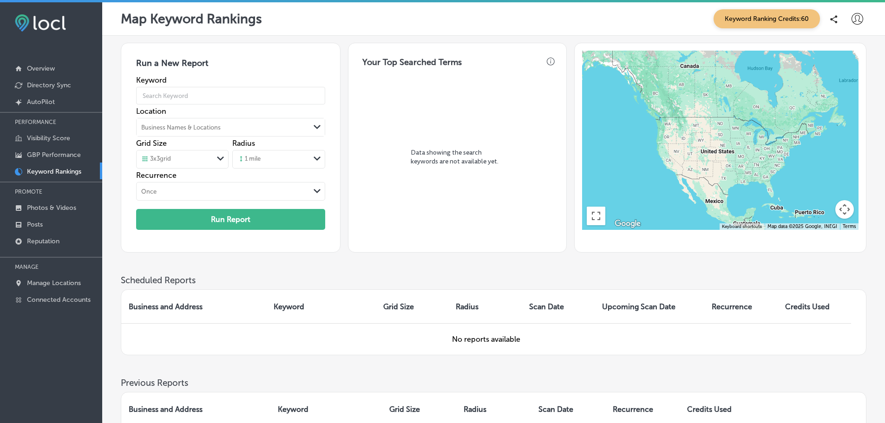
click at [382, 245] on div "Data showing the search keywords are not available yet." at bounding box center [457, 160] width 205 height 177
click at [316, 162] on div "Path Created with Sketch." at bounding box center [317, 158] width 7 height 7
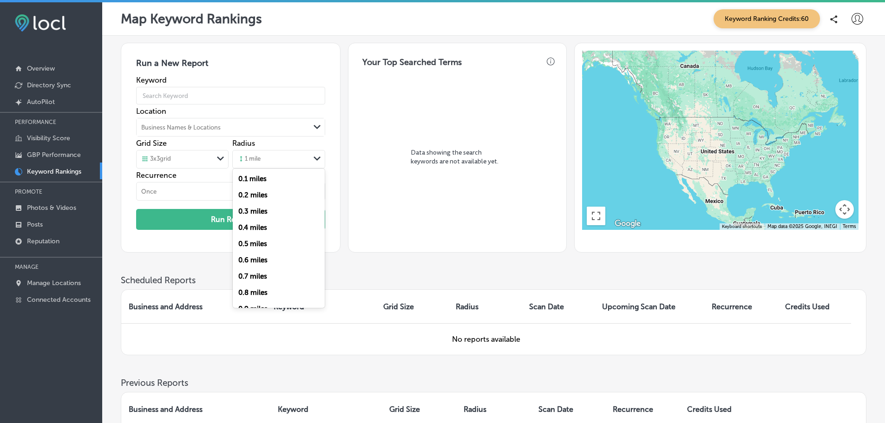
click at [476, 276] on h3 "Scheduled Reports" at bounding box center [494, 280] width 746 height 11
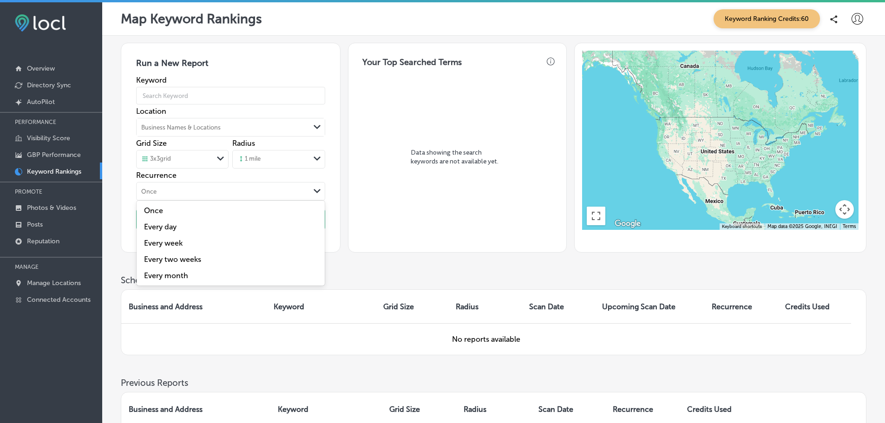
click at [309, 187] on div "Once" at bounding box center [223, 191] width 173 height 10
click at [460, 243] on div "Data showing the search keywords are not available yet." at bounding box center [457, 160] width 205 height 177
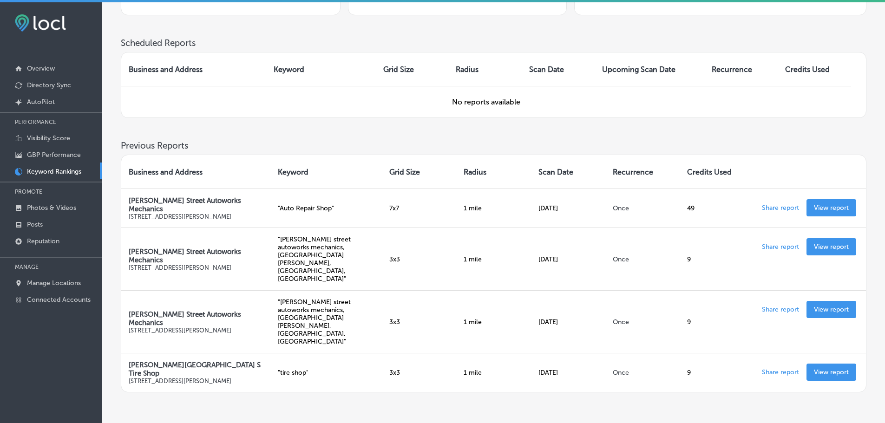
scroll to position [2, 0]
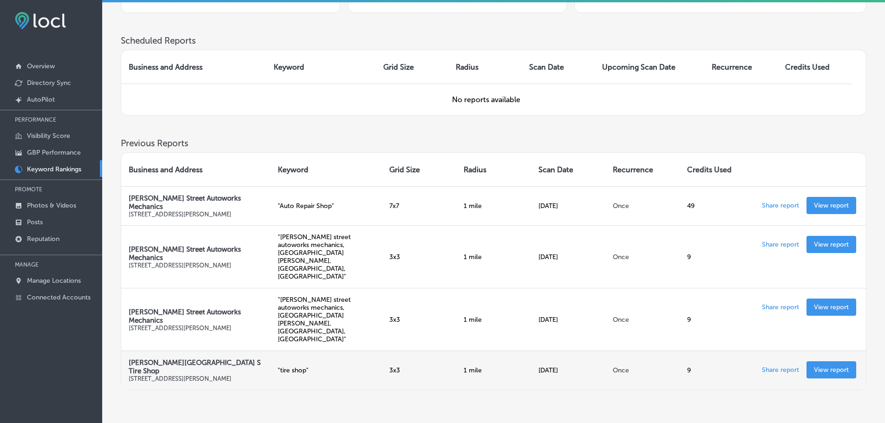
click at [841, 361] on link "View report" at bounding box center [832, 369] width 50 height 17
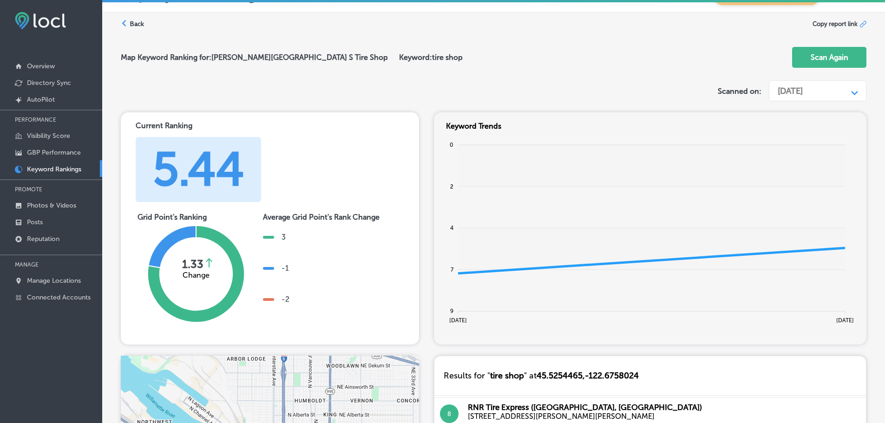
scroll to position [20, 0]
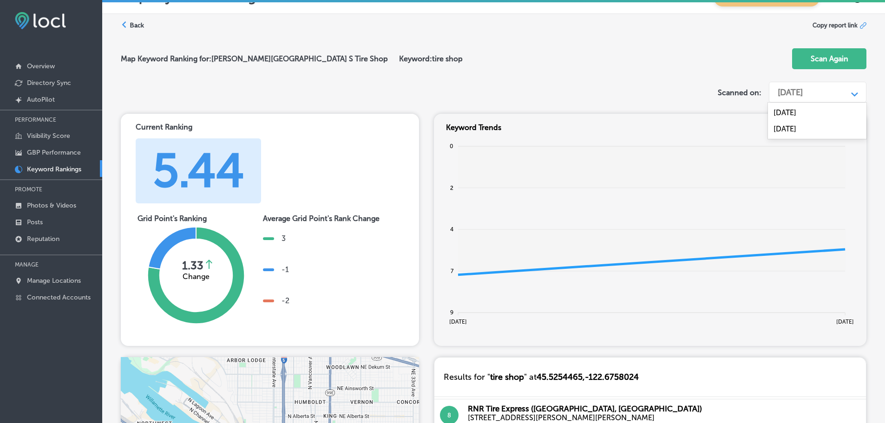
click at [850, 96] on div "Path Created with Sketch." at bounding box center [855, 92] width 15 height 15
click at [800, 112] on div "[DATE]" at bounding box center [817, 113] width 99 height 16
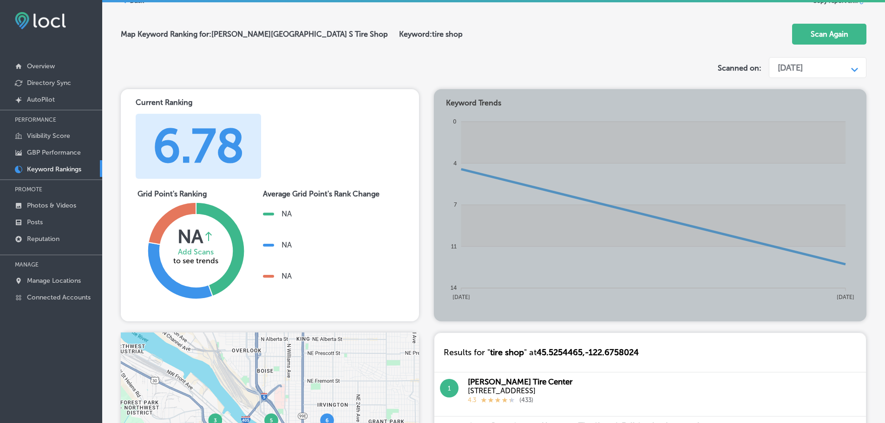
scroll to position [35, 0]
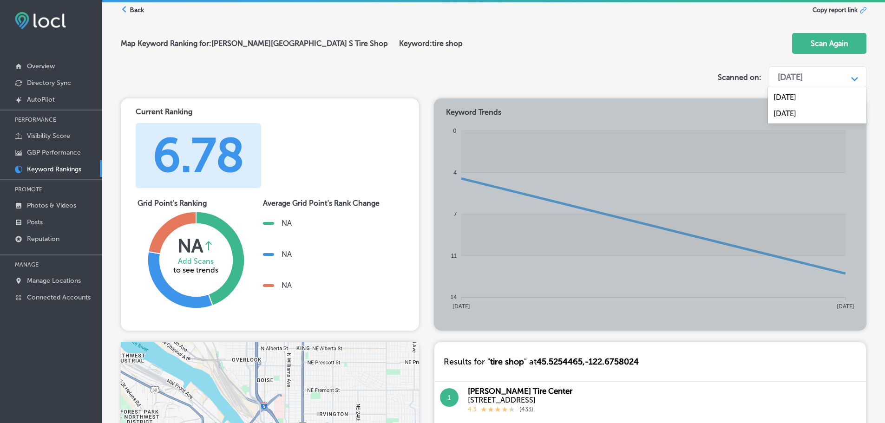
click at [835, 74] on div "[DATE]" at bounding box center [810, 77] width 74 height 18
click at [822, 115] on div "[DATE]" at bounding box center [817, 113] width 99 height 16
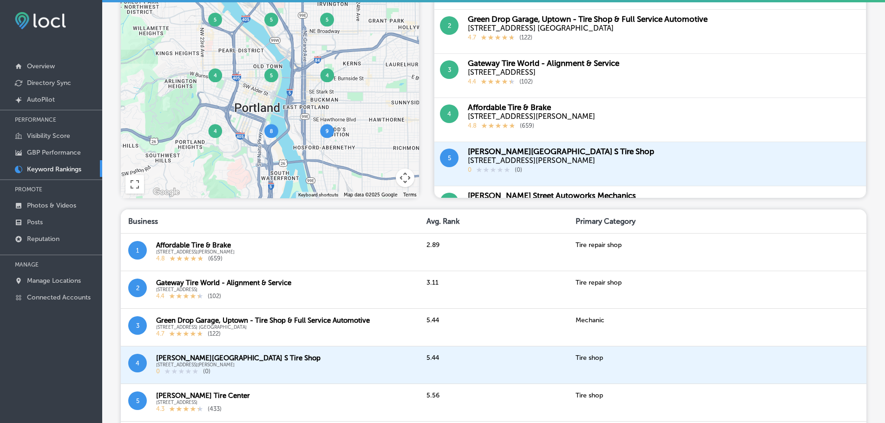
scroll to position [450, 0]
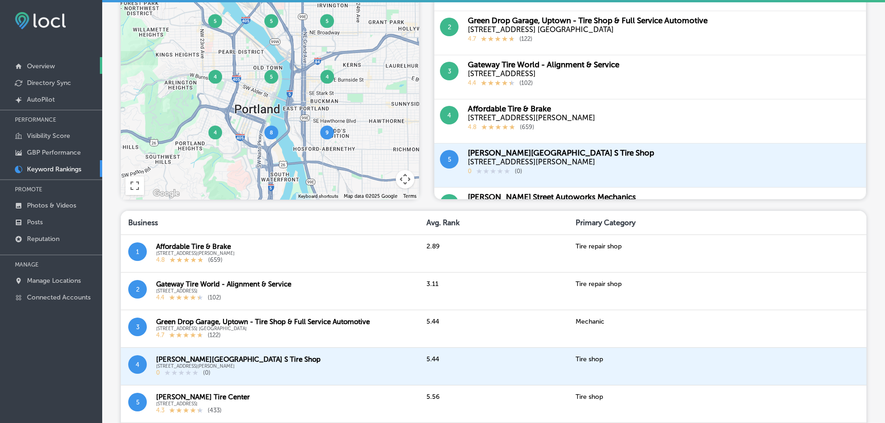
click at [53, 68] on p "Overview" at bounding box center [41, 66] width 28 height 8
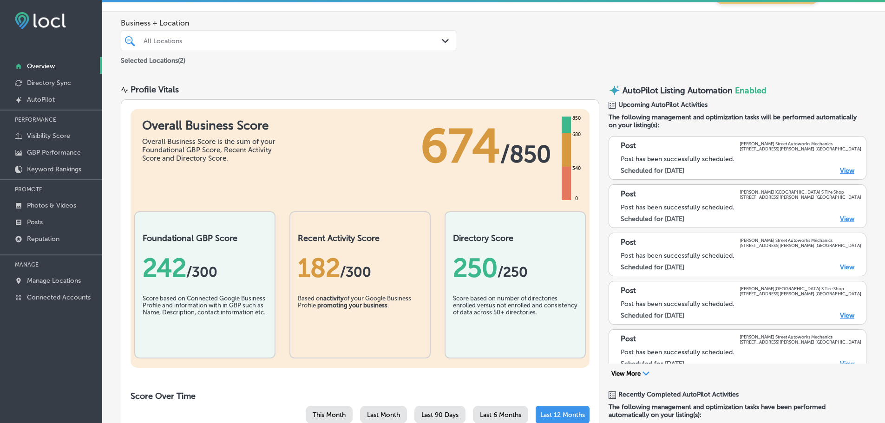
scroll to position [23, 0]
click at [71, 140] on link "Visibility Score" at bounding box center [51, 135] width 102 height 17
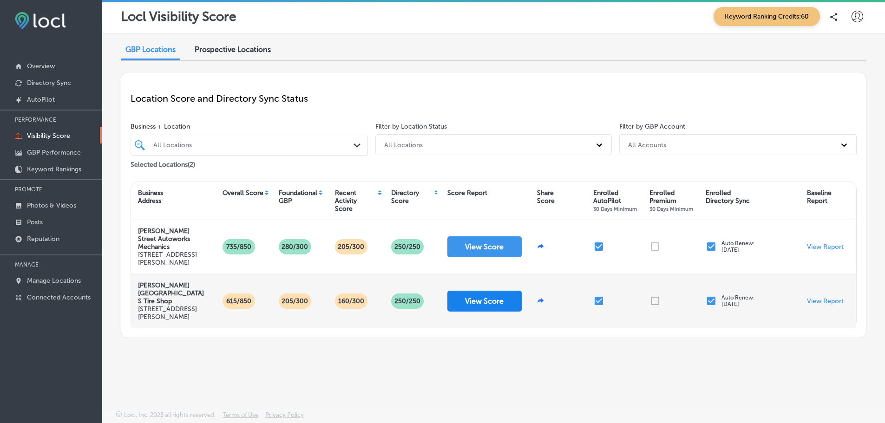
click at [481, 297] on button "View Score" at bounding box center [484, 301] width 74 height 21
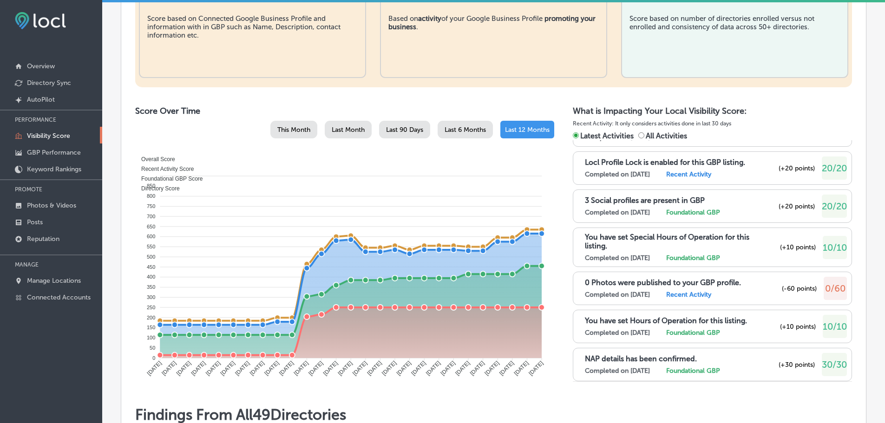
scroll to position [283, 0]
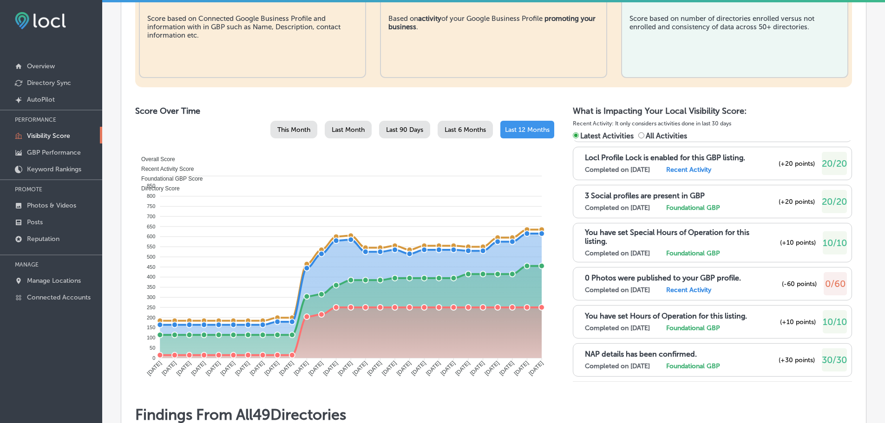
click at [665, 135] on span "All Activities" at bounding box center [666, 135] width 41 height 9
click at [644, 135] on input "All Activities" at bounding box center [641, 135] width 6 height 6
radio input "true"
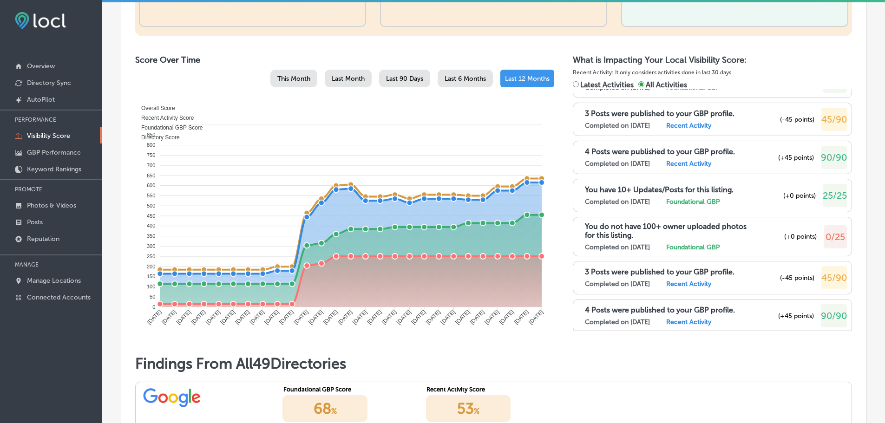
scroll to position [1262, 0]
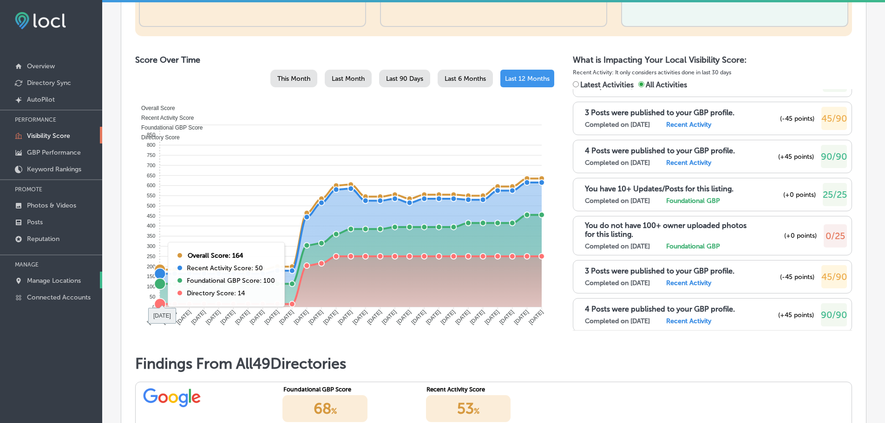
click at [63, 283] on p "Manage Locations" at bounding box center [54, 281] width 54 height 8
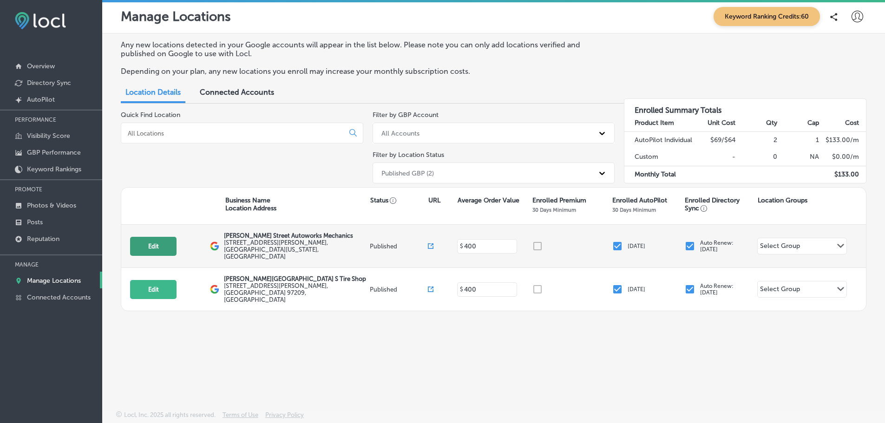
click at [157, 243] on button "Edit" at bounding box center [153, 246] width 46 height 19
select select "US"
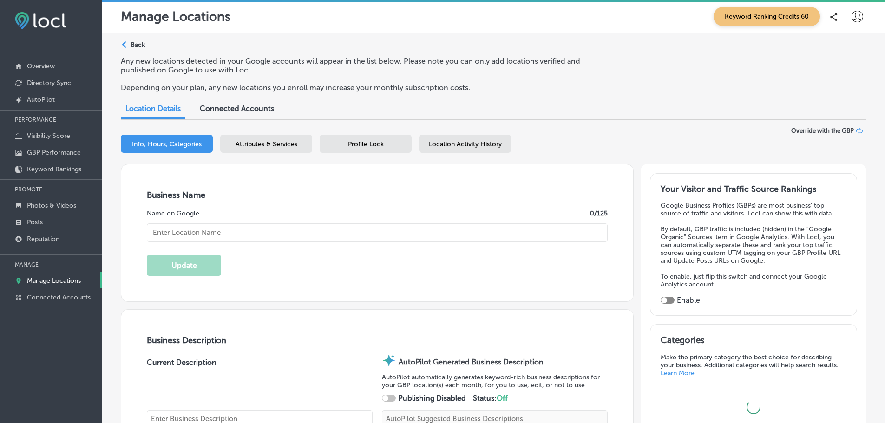
checkbox input "true"
type input "[PERSON_NAME] Street Autoworks Mechanics"
type input "[STREET_ADDRESS][PERSON_NAME]"
type input "[GEOGRAPHIC_DATA]"
type input "97209"
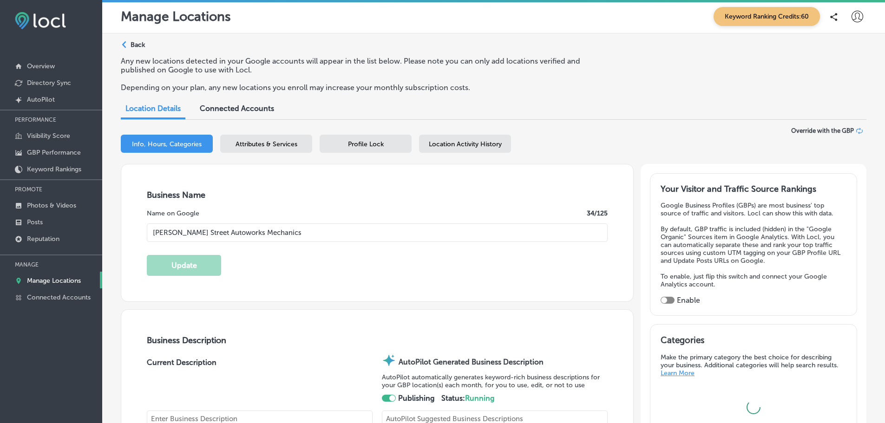
type input "US"
type textarea "[PERSON_NAME] Street Autoworks Mechanics delivers expert auto repair with a per…"
type input "[URL][DOMAIN_NAME]"
type input "[PHONE_NUMBER]"
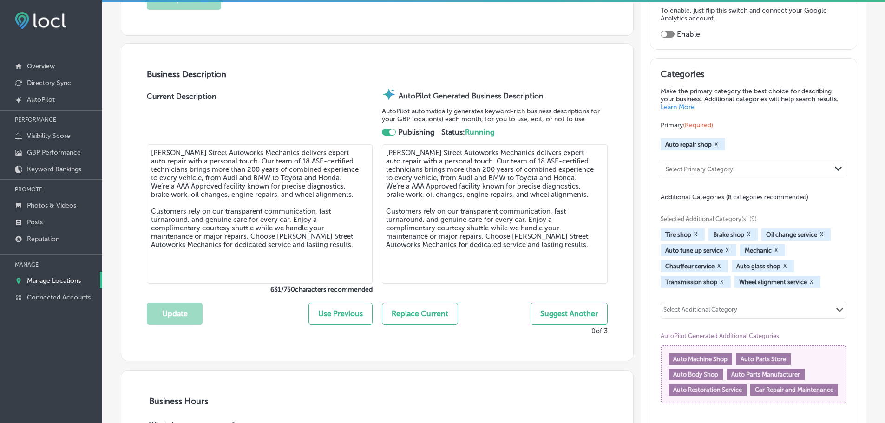
scroll to position [282, 0]
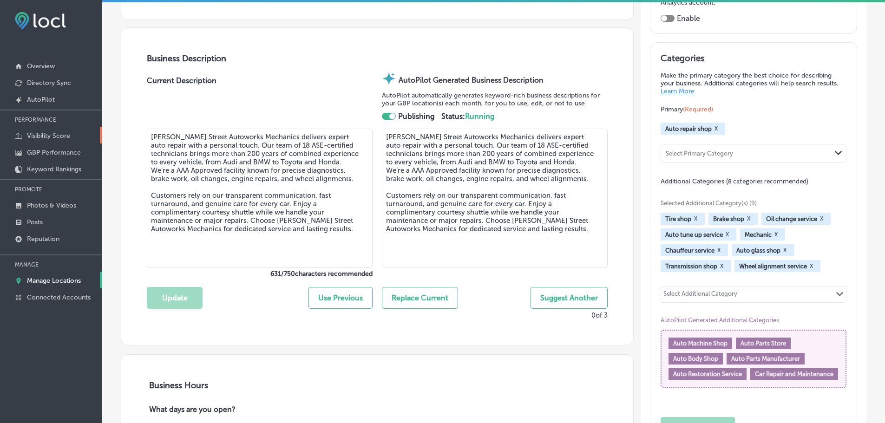
click at [66, 131] on link "Visibility Score" at bounding box center [51, 135] width 102 height 17
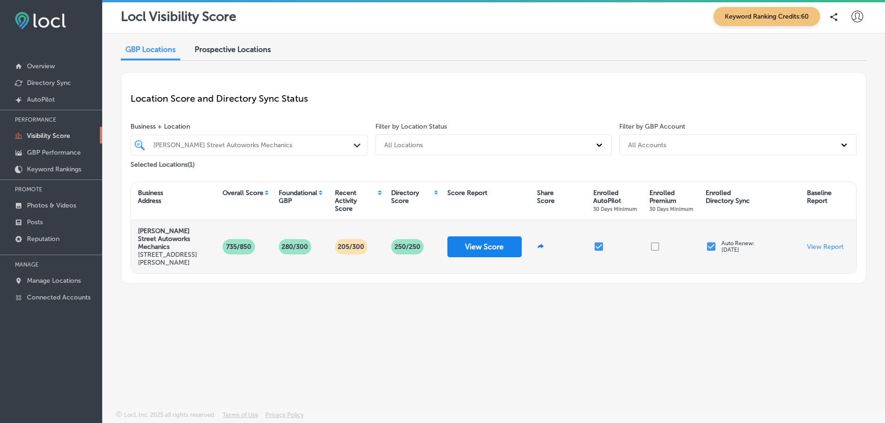
click at [499, 247] on button "View Score" at bounding box center [484, 247] width 74 height 21
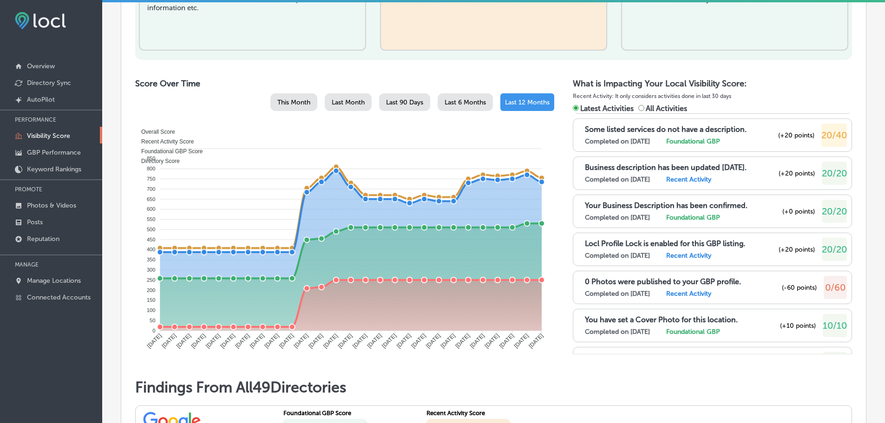
scroll to position [151, 0]
click at [40, 283] on p "Manage Locations" at bounding box center [54, 281] width 54 height 8
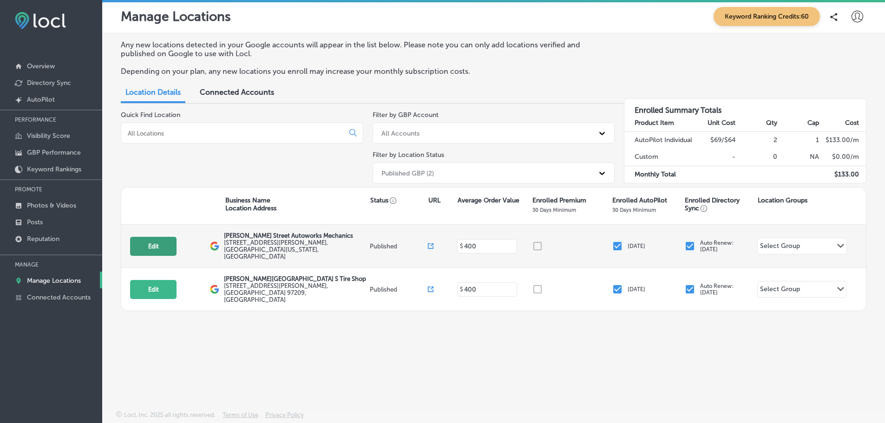
click at [154, 248] on button "Edit" at bounding box center [153, 246] width 46 height 19
select select "US"
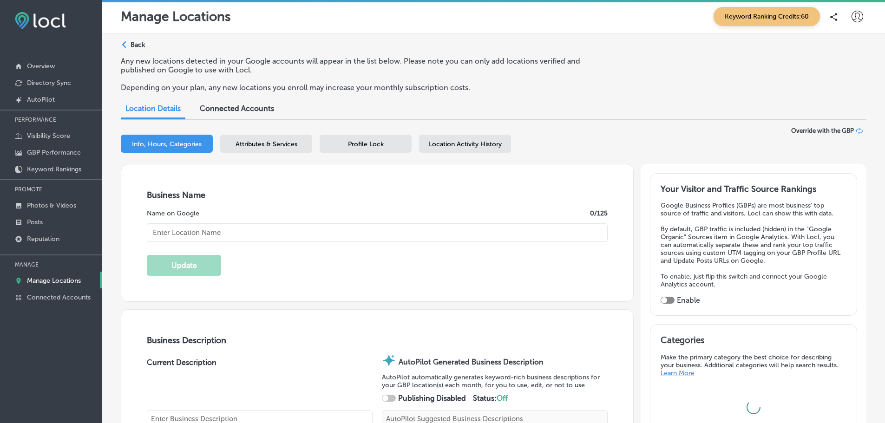
type input "[PERSON_NAME] Street Autoworks Mechanics"
type textarea "[PERSON_NAME] Street Autoworks Mechanics delivers expert auto repair with a per…"
checkbox input "true"
type input "[STREET_ADDRESS][PERSON_NAME]"
type input "[GEOGRAPHIC_DATA]"
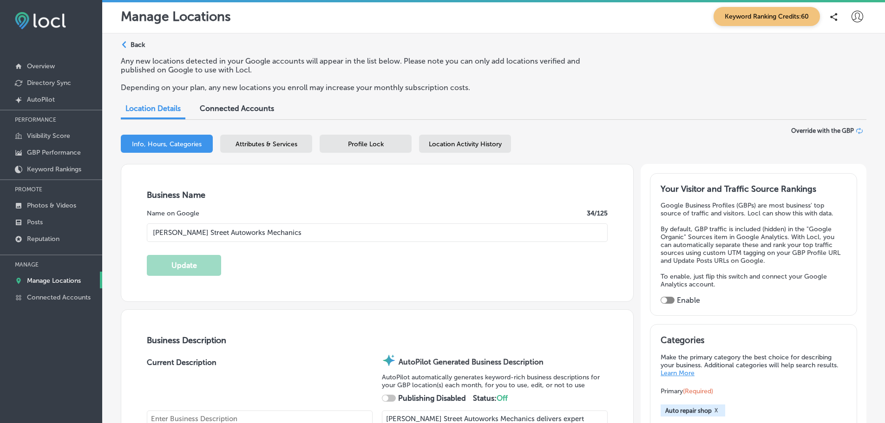
type input "97209"
type input "US"
type input "[URL][DOMAIN_NAME]"
type textarea "[PERSON_NAME] Street Autoworks Mechanics delivers expert auto repair with a per…"
type input "[PHONE_NUMBER]"
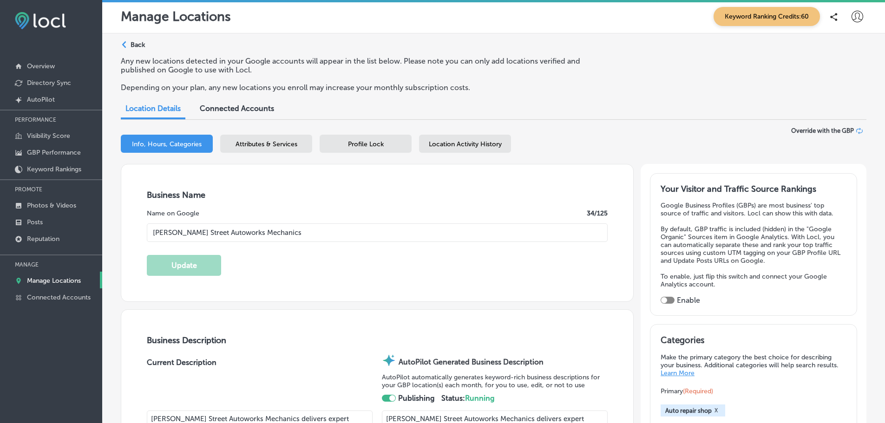
click at [354, 147] on span "Profile Lock" at bounding box center [366, 144] width 36 height 8
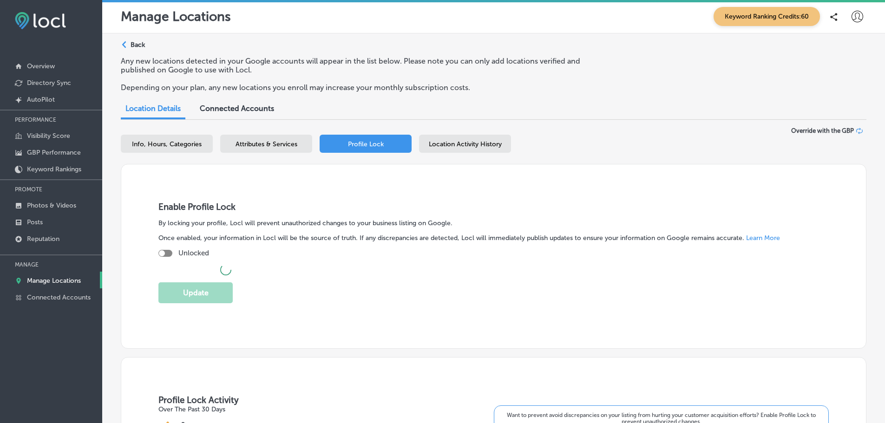
checkbox input "true"
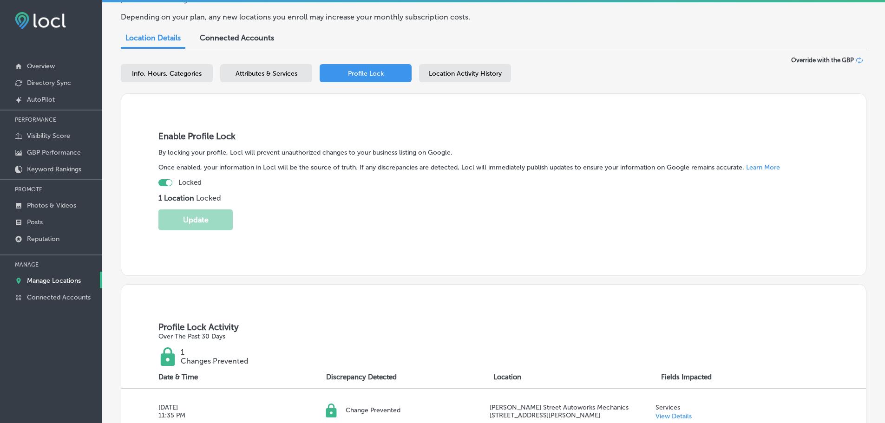
scroll to position [68, 0]
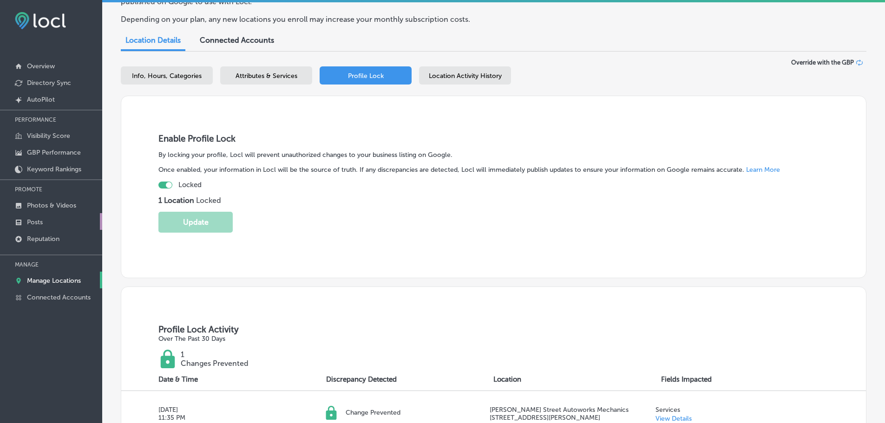
click at [43, 226] on p "Posts" at bounding box center [35, 222] width 16 height 8
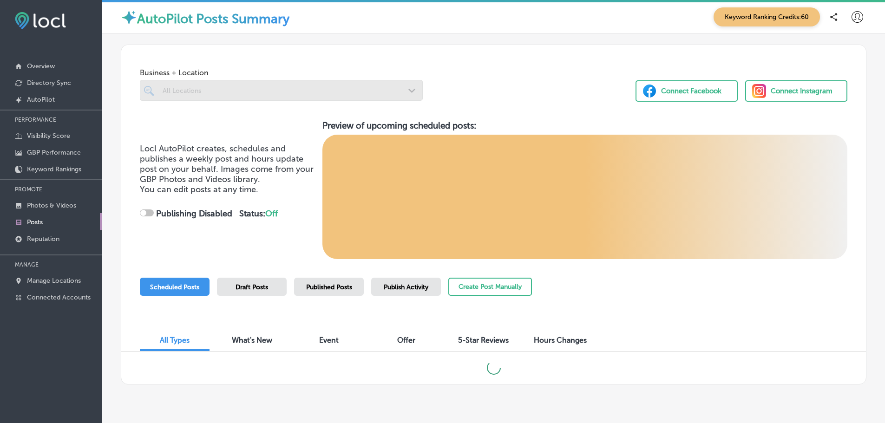
checkbox input "true"
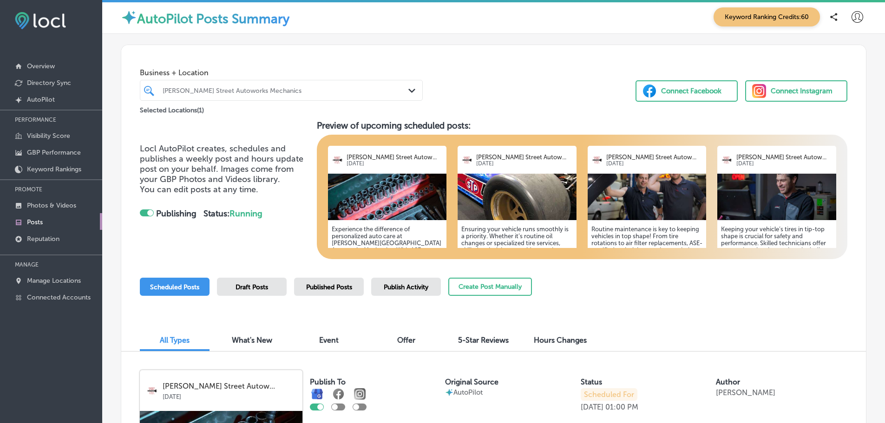
scroll to position [91, 0]
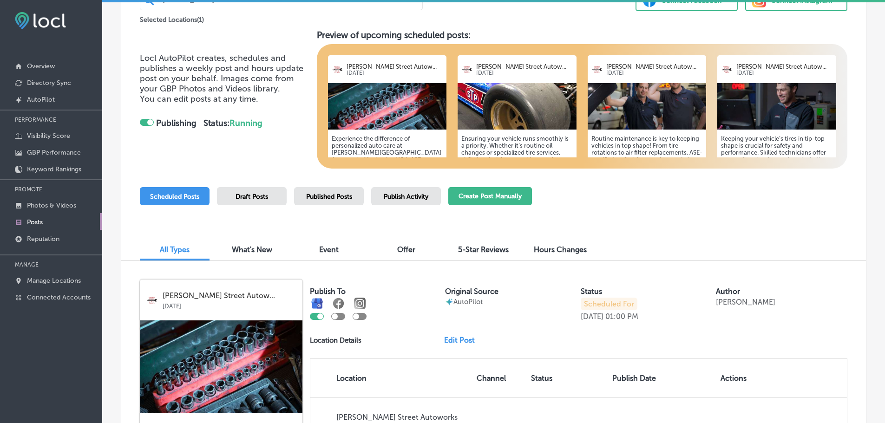
click at [498, 201] on button "Create Post Manually" at bounding box center [490, 196] width 84 height 18
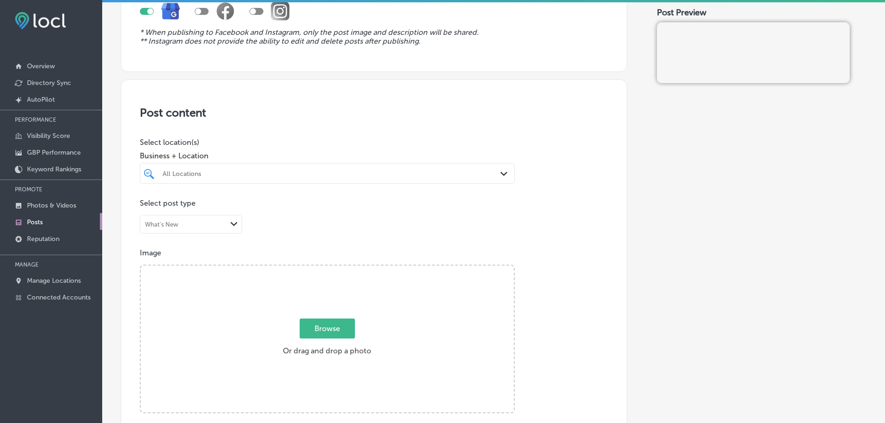
scroll to position [111, 0]
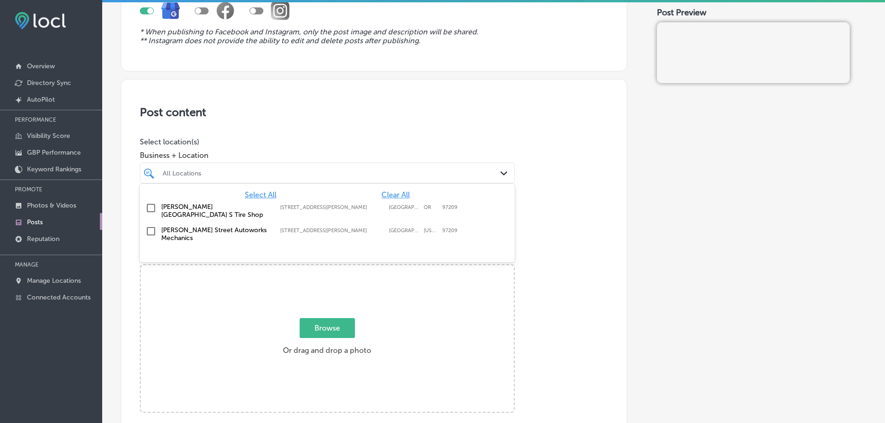
click at [496, 175] on div "All Locations Path Created with Sketch." at bounding box center [327, 173] width 374 height 14
click at [271, 191] on span "Select All" at bounding box center [261, 195] width 32 height 9
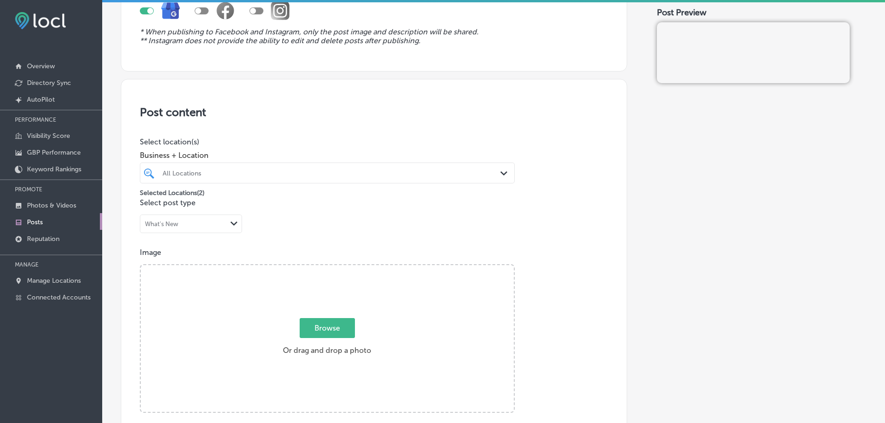
click at [558, 255] on p "Image" at bounding box center [374, 252] width 468 height 9
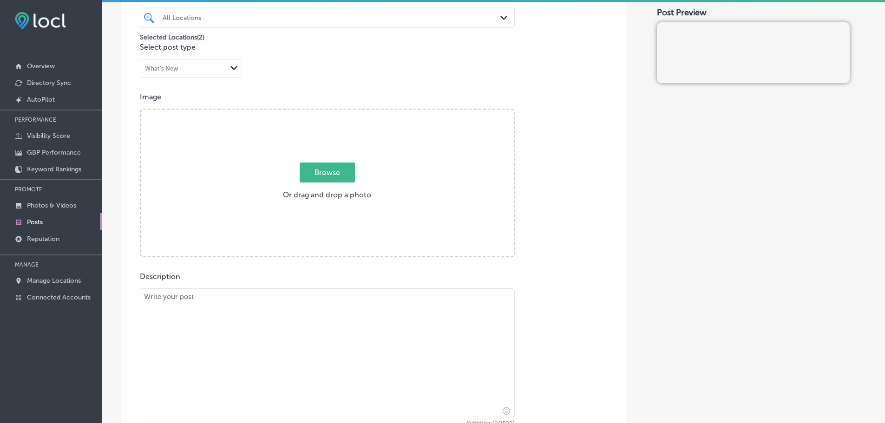
scroll to position [268, 0]
click at [207, 71] on div "What's New" at bounding box center [183, 67] width 86 height 9
click at [185, 107] on div "Event" at bounding box center [190, 103] width 101 height 16
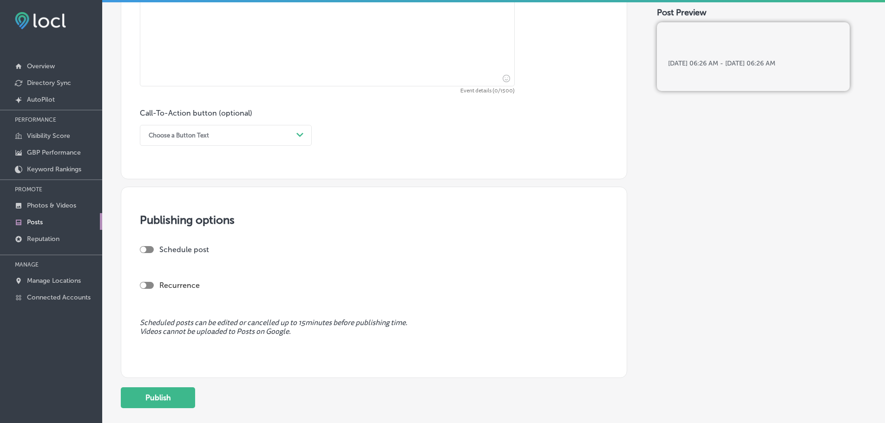
scroll to position [756, 0]
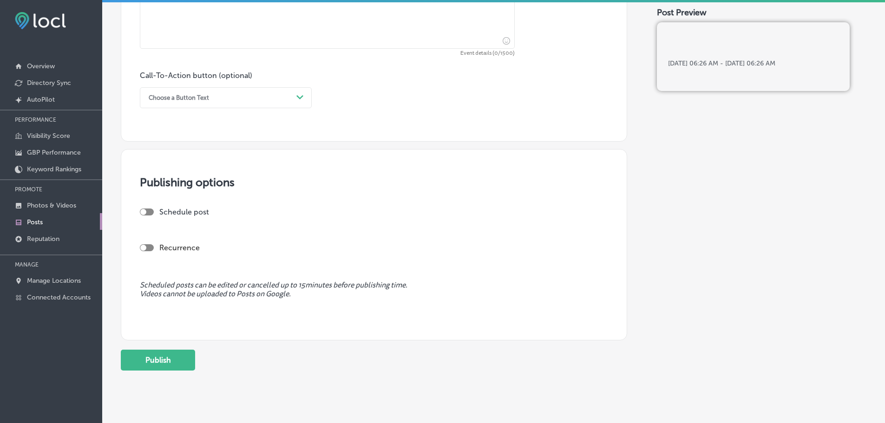
click at [150, 248] on div at bounding box center [147, 247] width 14 height 7
checkbox input "true"
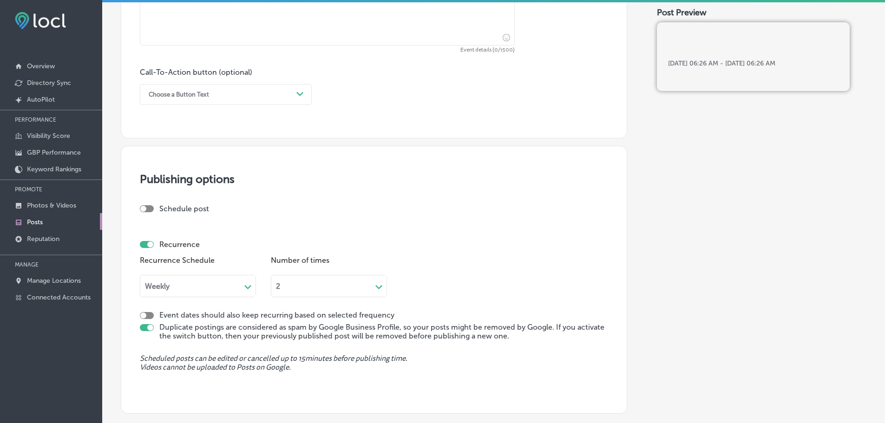
scroll to position [760, 0]
click at [148, 209] on div at bounding box center [147, 208] width 14 height 7
checkbox input "true"
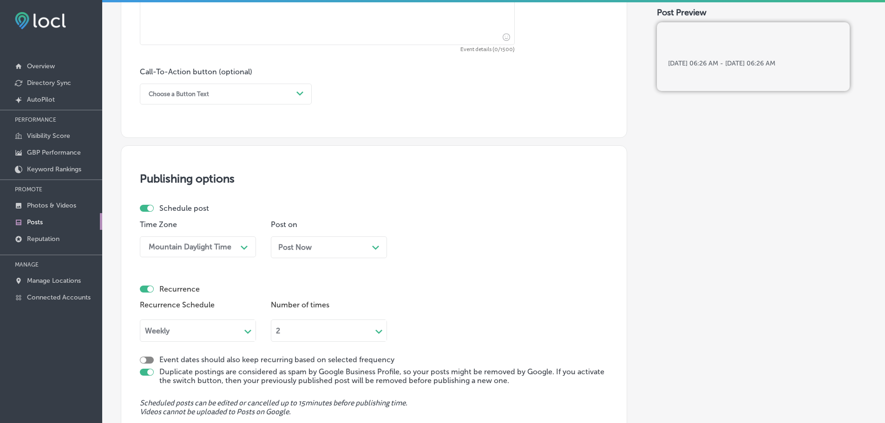
click at [363, 248] on div "Post Now Path Created with Sketch." at bounding box center [328, 247] width 101 height 9
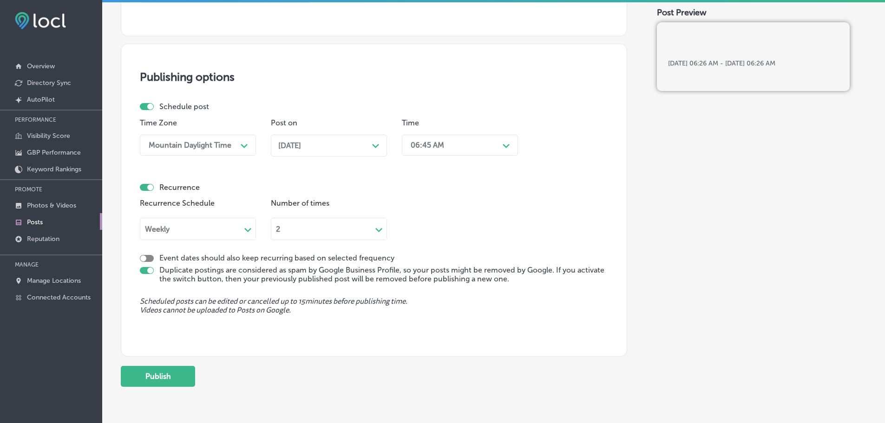
scroll to position [861, 0]
